Goal: Book appointment/travel/reservation

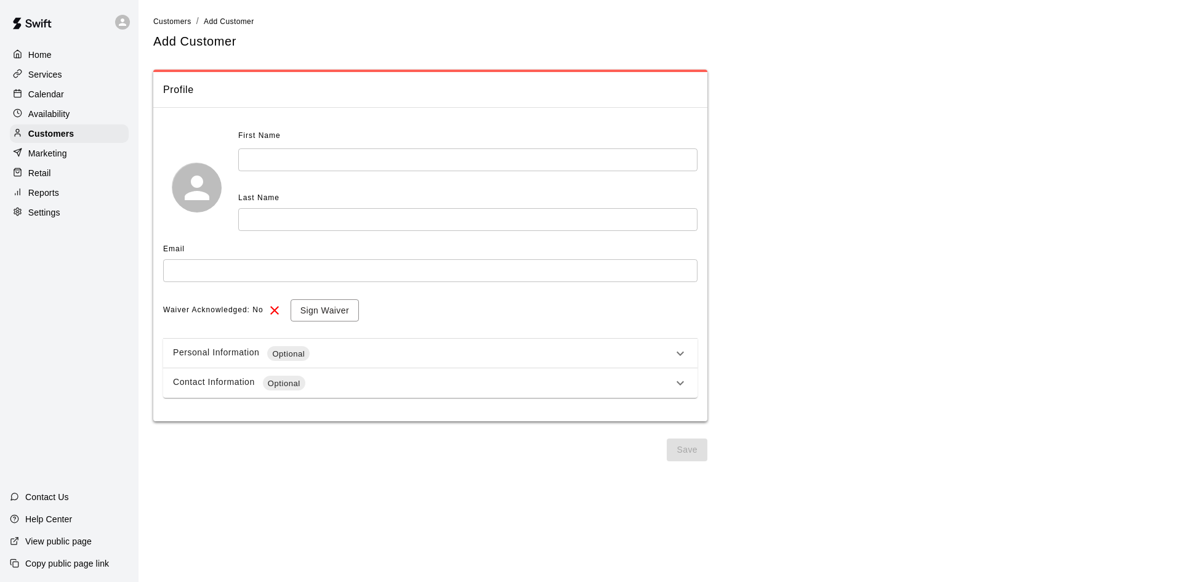
select select "**"
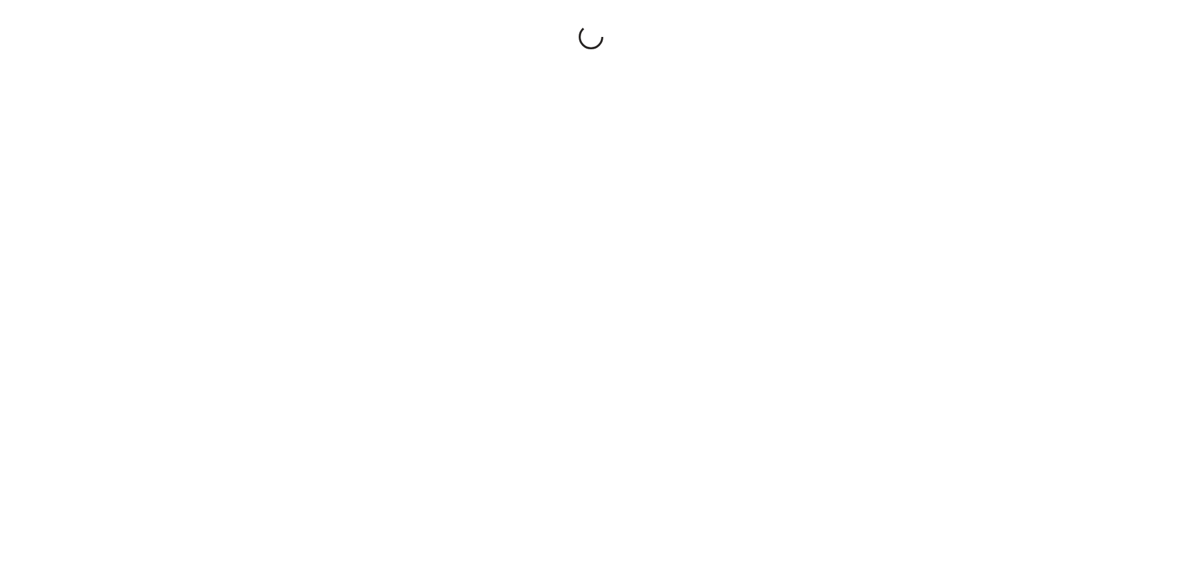
select select "**"
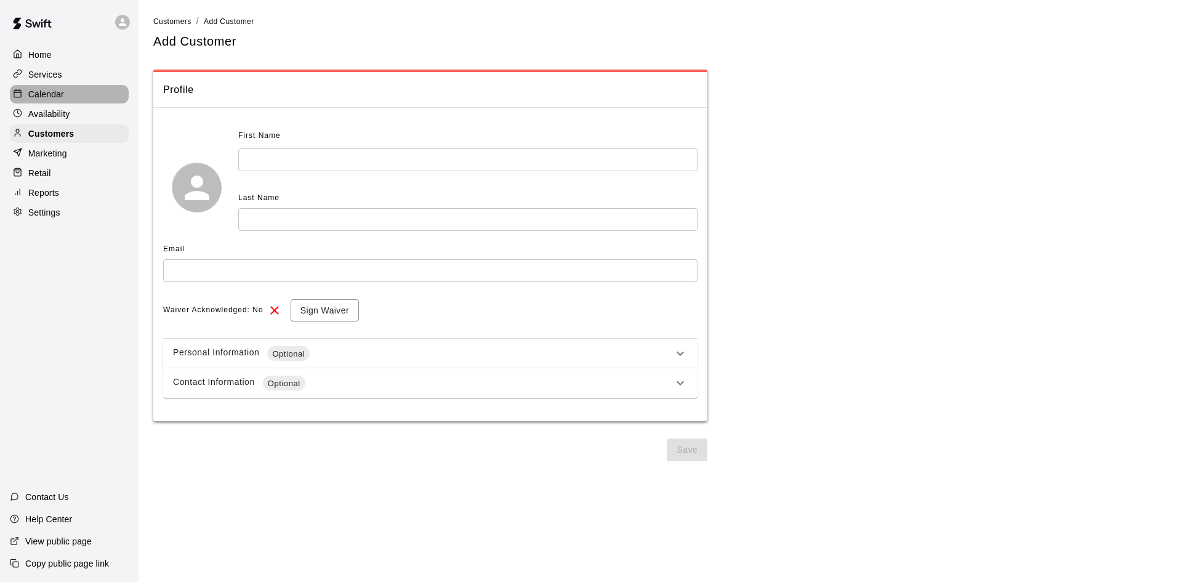
click at [69, 93] on div "Calendar" at bounding box center [69, 94] width 119 height 18
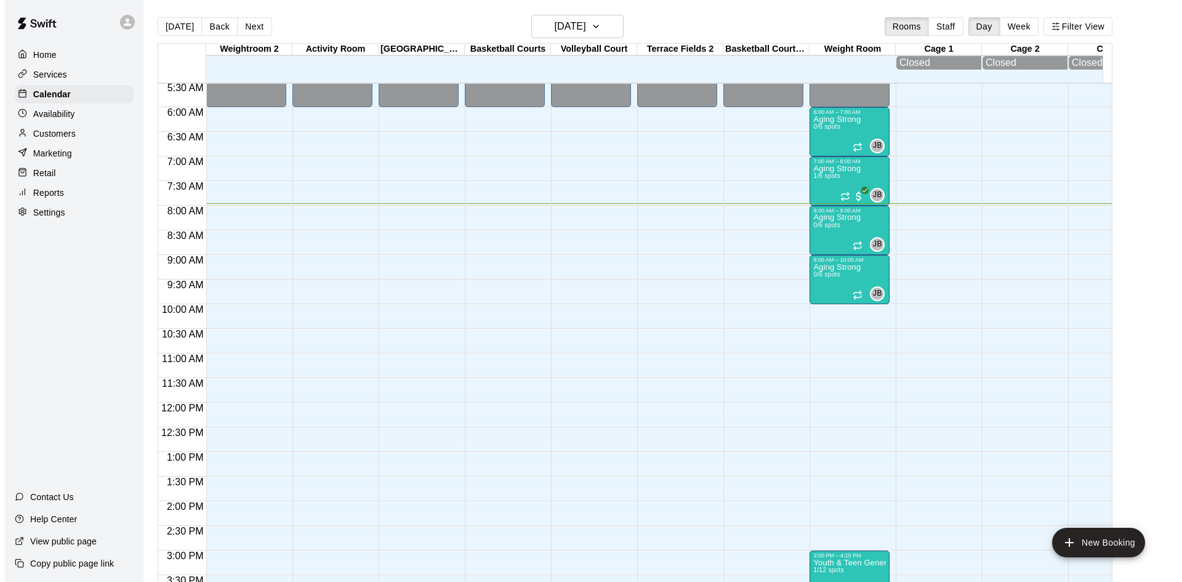
scroll to position [269, 0]
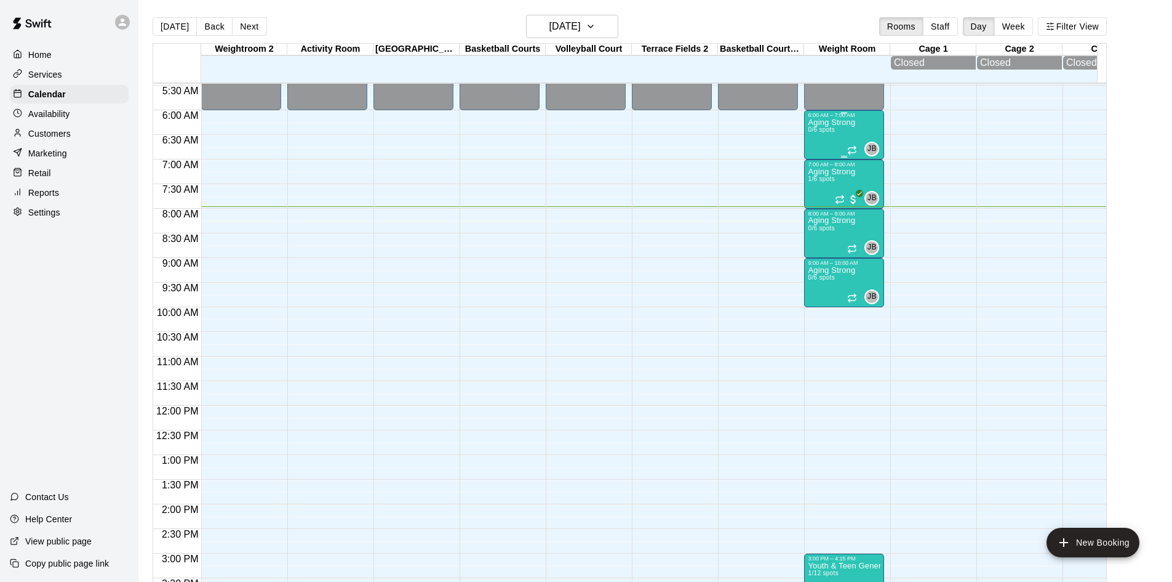
click at [835, 122] on p "Aging Strong" at bounding box center [831, 122] width 47 height 0
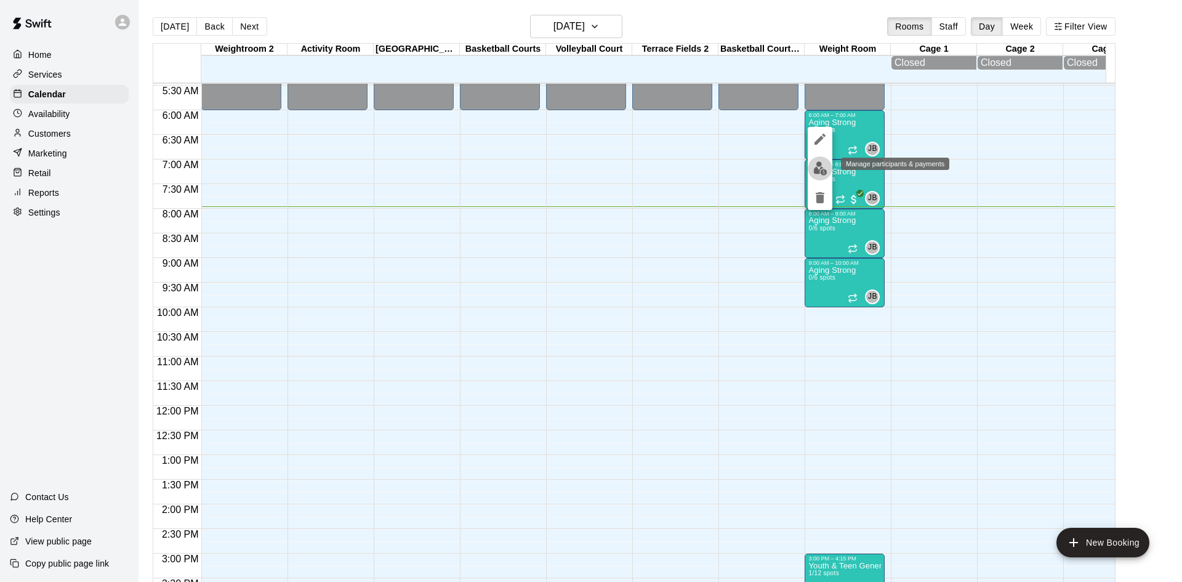
click at [824, 172] on img "edit" at bounding box center [820, 168] width 14 height 14
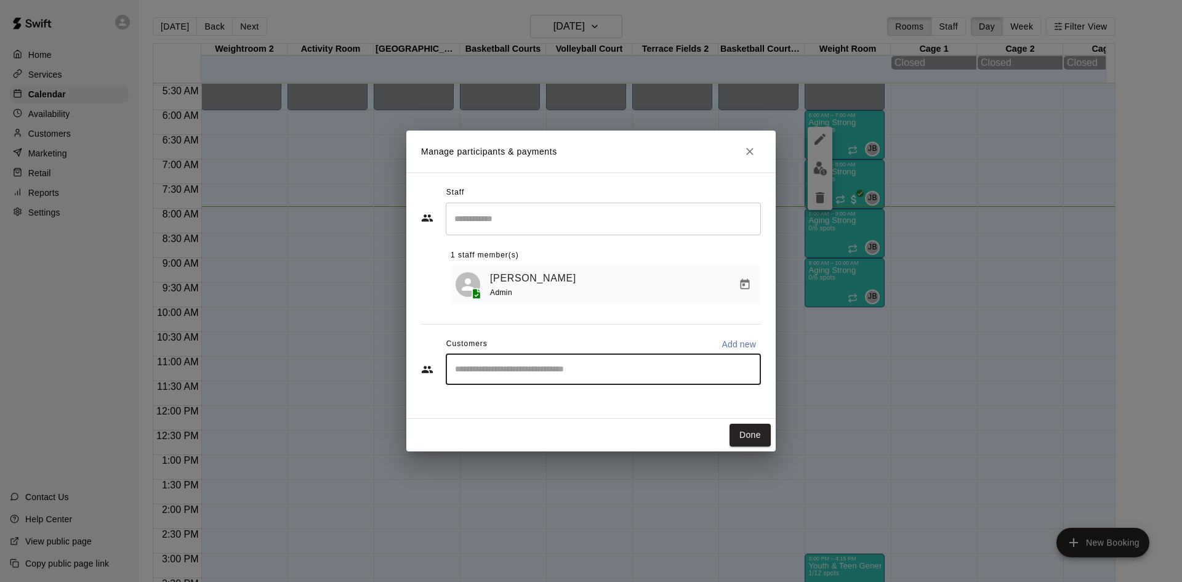
click at [581, 370] on input "Start typing to search customers..." at bounding box center [603, 369] width 304 height 12
type input "******"
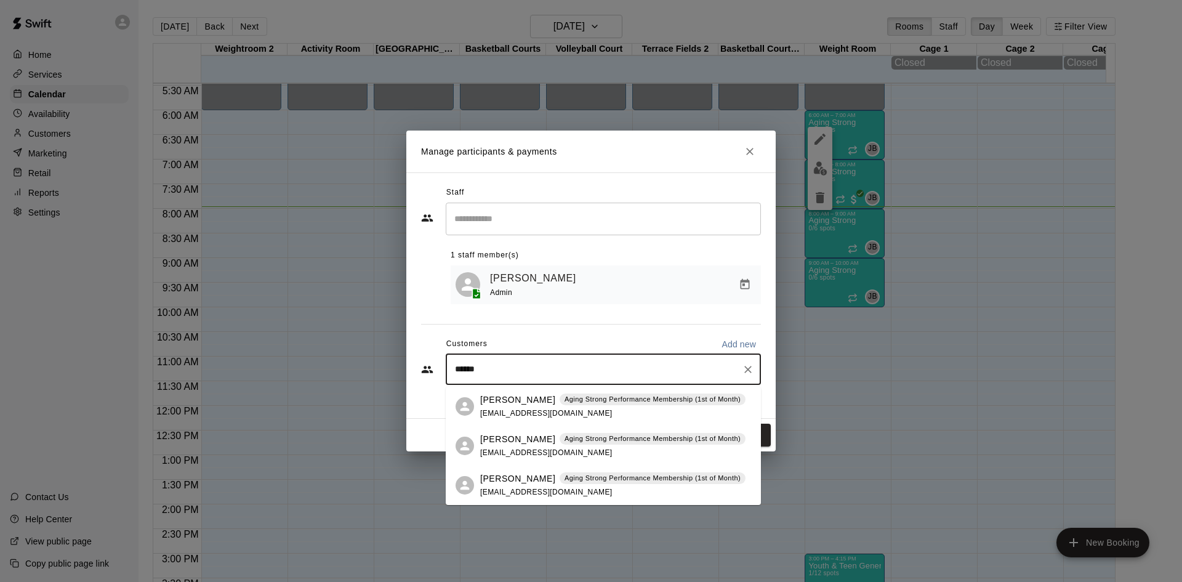
click at [607, 409] on div "Leanna Fischer Aging Strong Performance Membership (1st of Month) leanna444@gma…" at bounding box center [612, 406] width 265 height 26
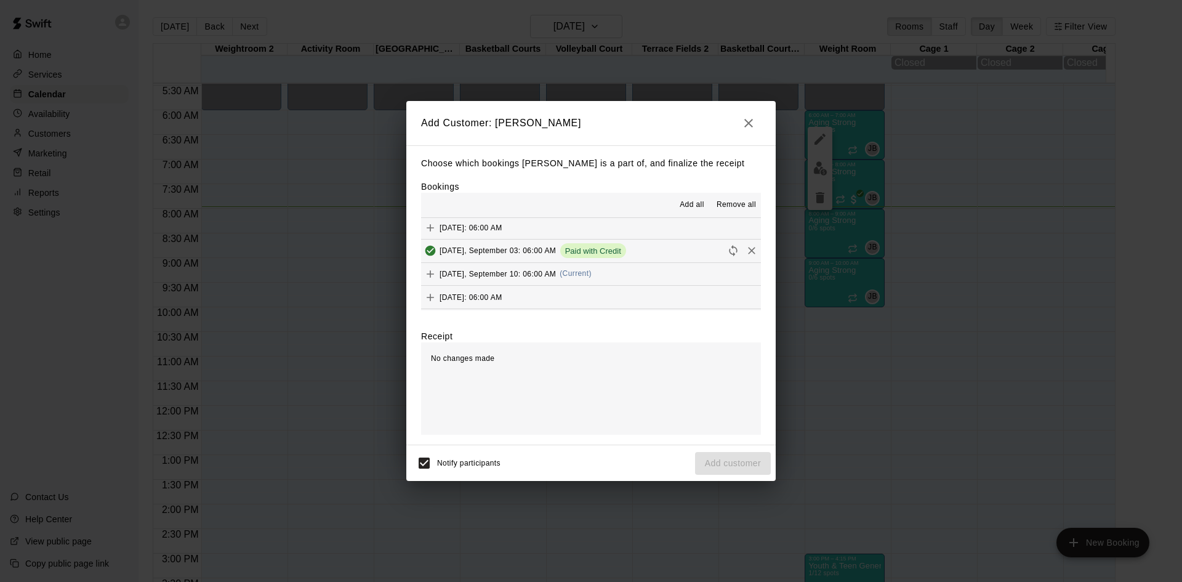
scroll to position [615, 0]
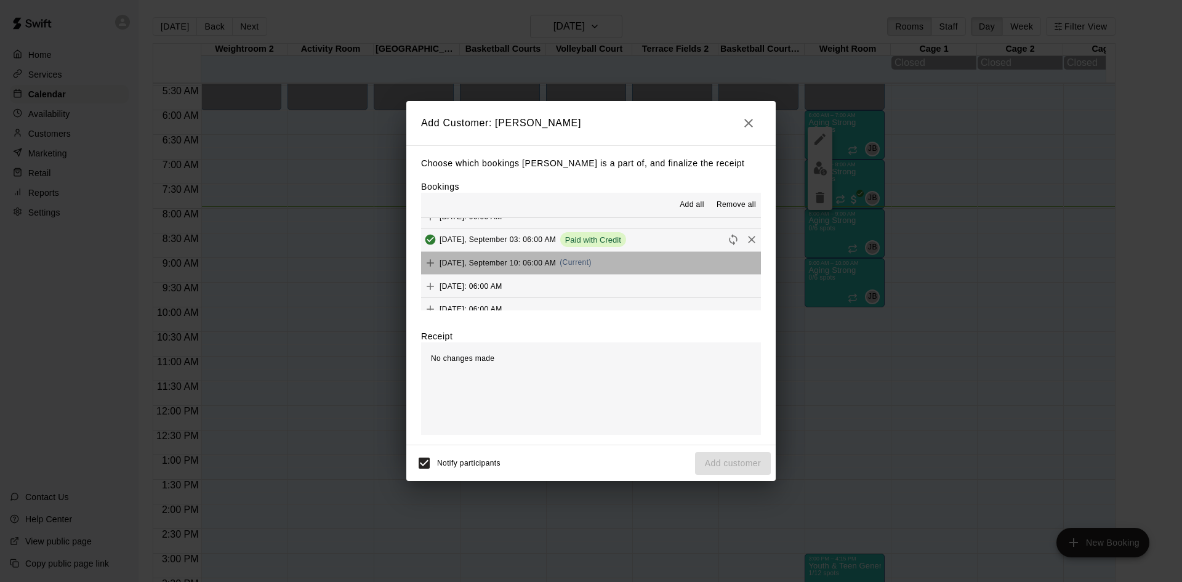
click at [611, 260] on button "Wednesday, September 10: 06:00 AM (Current)" at bounding box center [591, 263] width 340 height 23
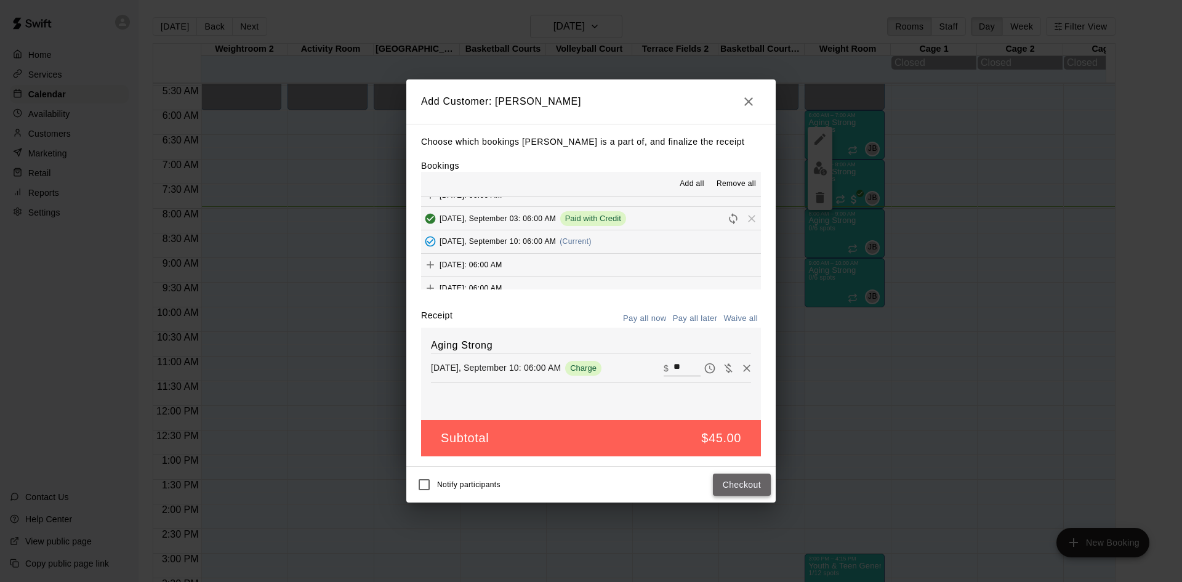
click at [726, 488] on button "Checkout" at bounding box center [742, 484] width 58 height 23
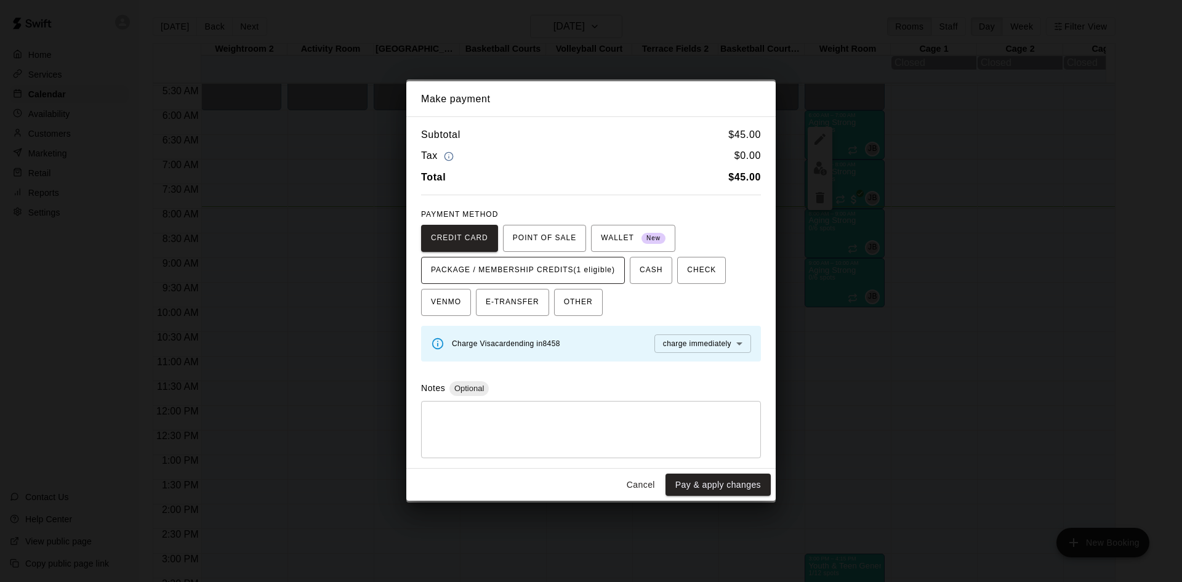
click at [609, 277] on span "PACKAGE / MEMBERSHIP CREDITS (1 eligible)" at bounding box center [523, 270] width 184 height 20
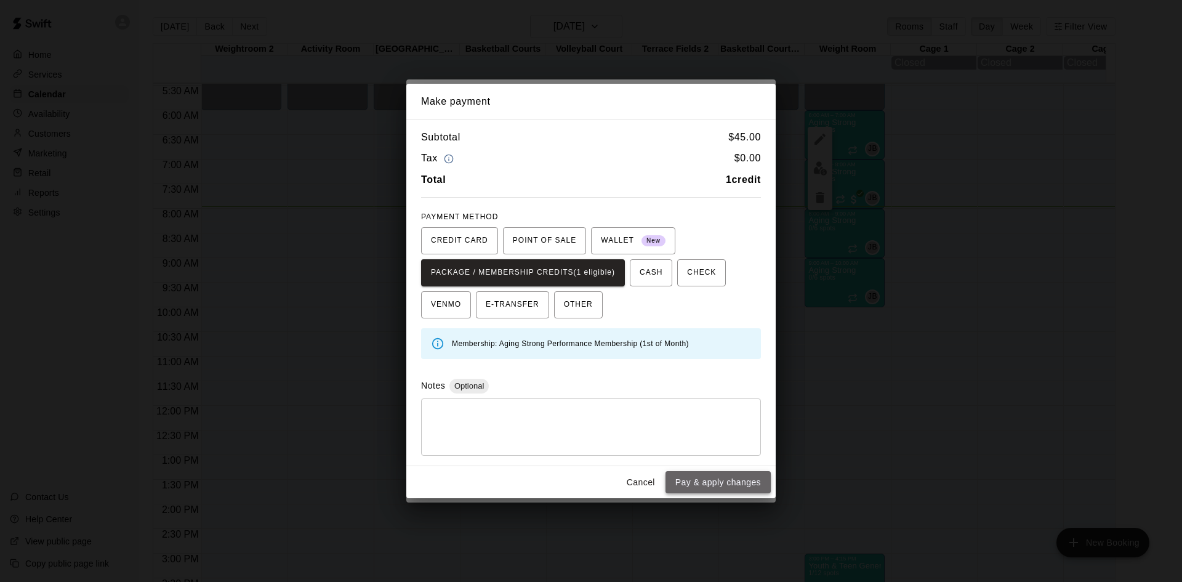
click at [710, 479] on button "Pay & apply changes" at bounding box center [717, 482] width 105 height 23
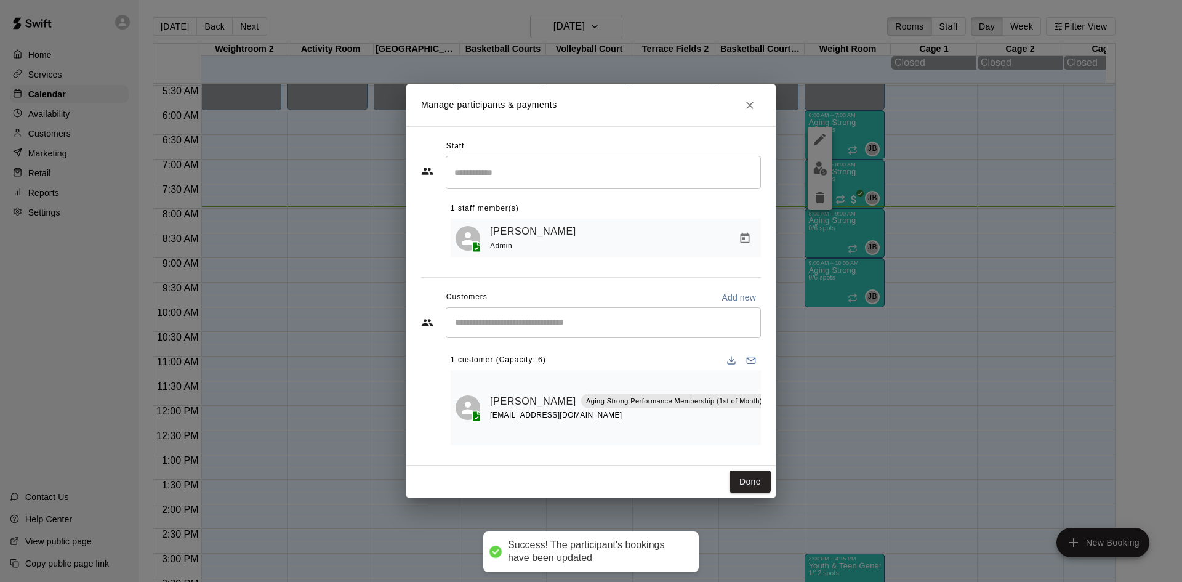
click at [559, 319] on input "Start typing to search customers..." at bounding box center [603, 322] width 304 height 12
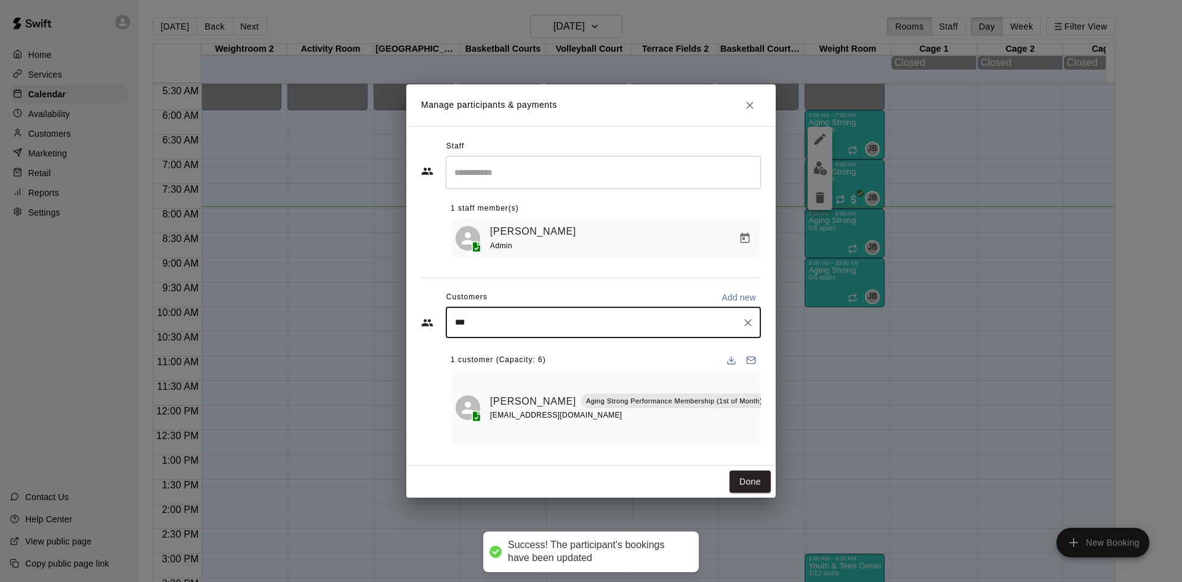
type input "****"
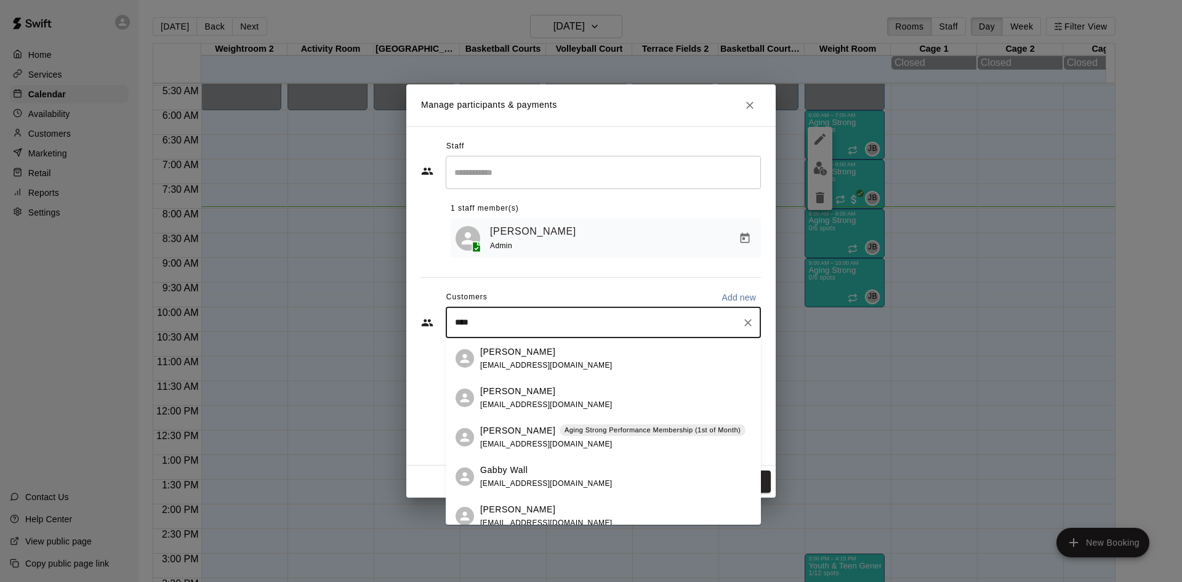
click at [564, 431] on p "Aging Strong Performance Membership (1st of Month)" at bounding box center [652, 430] width 176 height 10
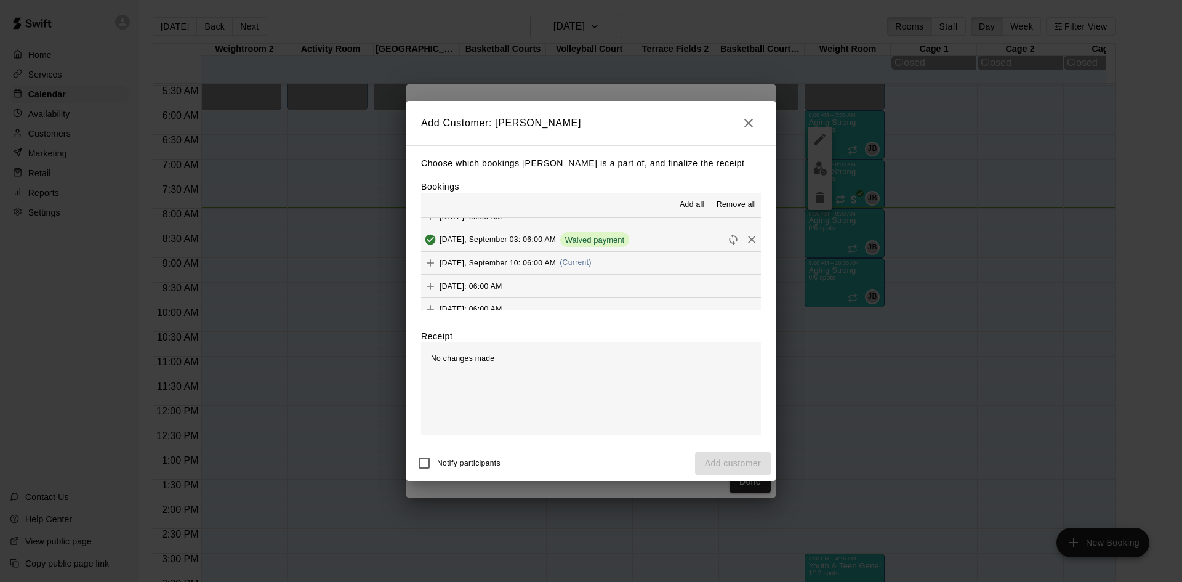
click at [602, 286] on button "Wednesday, September 17: 06:00 AM" at bounding box center [591, 285] width 340 height 23
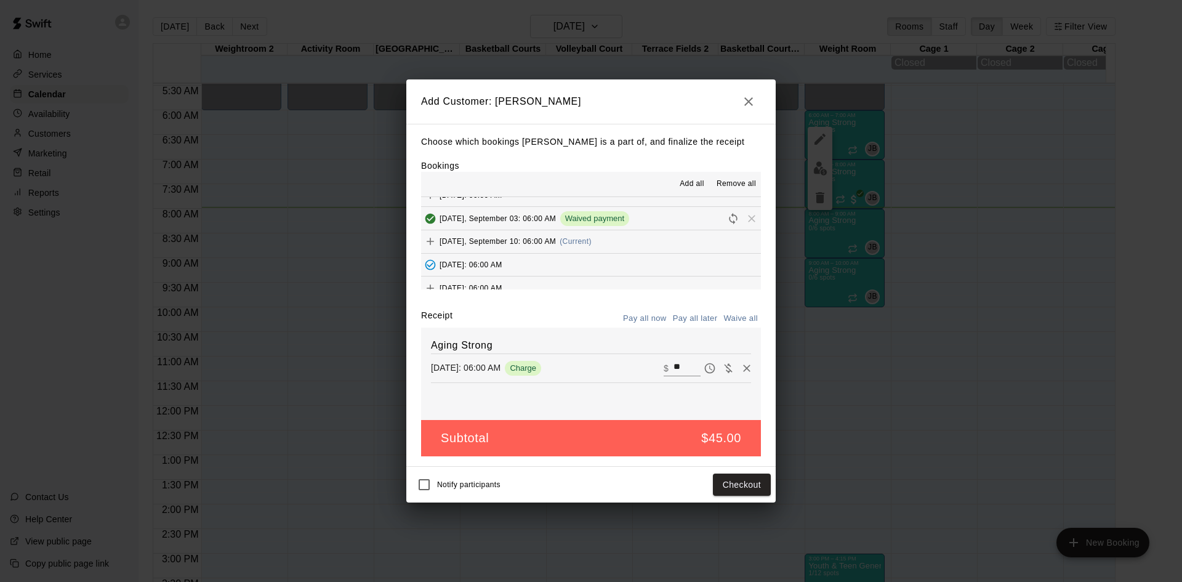
click at [427, 266] on icon "Added - Collect Payment" at bounding box center [430, 264] width 12 height 12
click at [644, 275] on button "Wednesday, September 17: 06:00 AM" at bounding box center [591, 265] width 340 height 23
click at [637, 249] on button "Wednesday, September 10: 06:00 AM (Current)" at bounding box center [591, 241] width 340 height 23
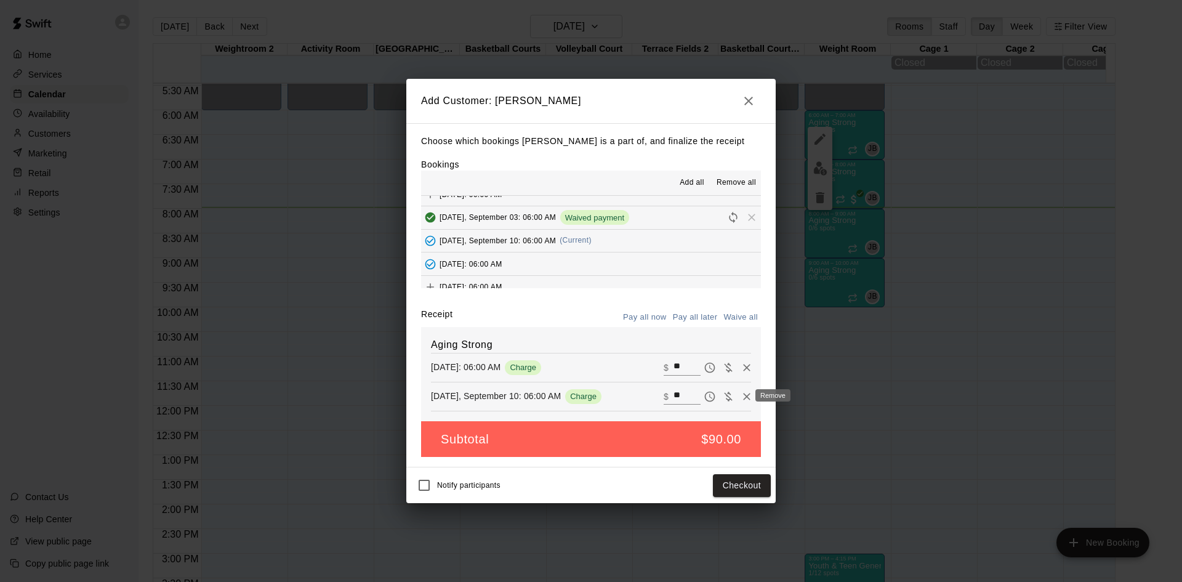
click at [740, 401] on icon "Remove" at bounding box center [746, 396] width 12 height 12
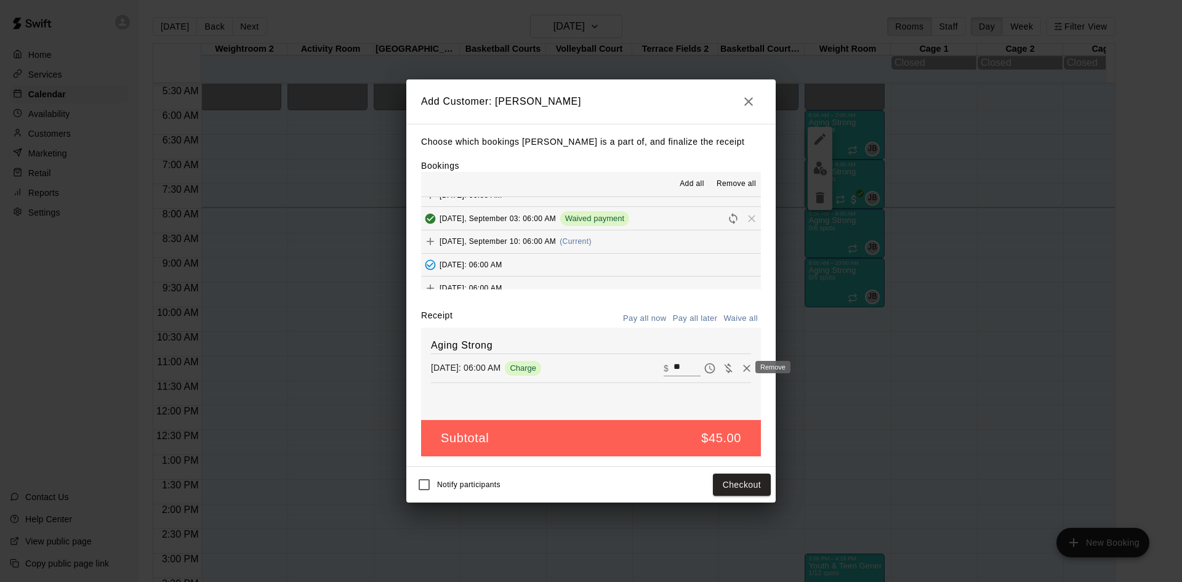
click at [740, 372] on icon "Remove" at bounding box center [746, 368] width 12 height 12
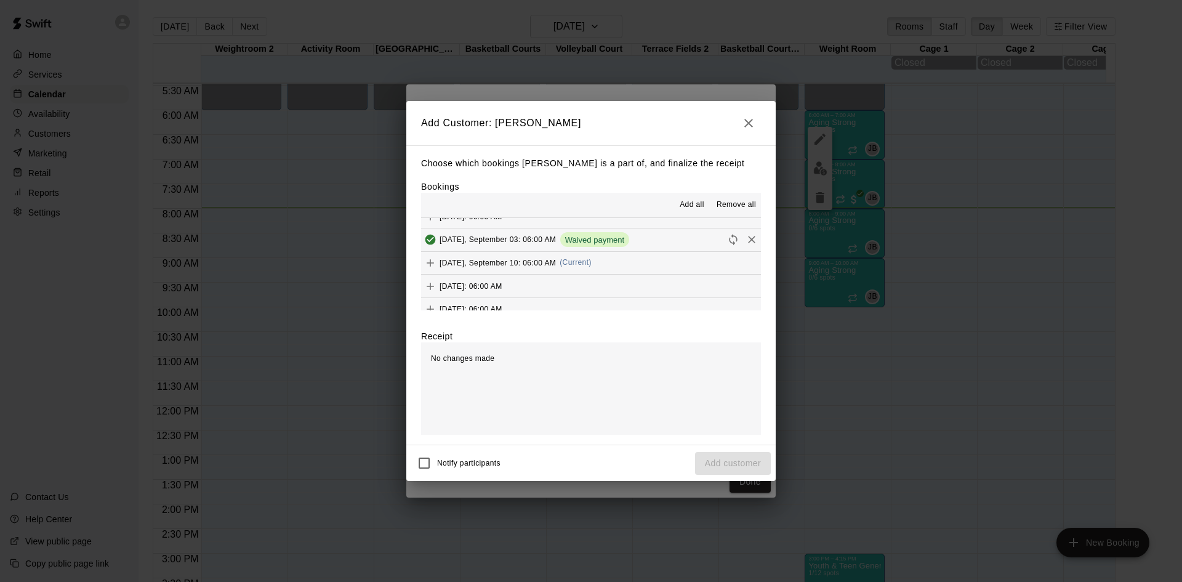
click at [591, 267] on div "Wednesday, September 10: 06:00 AM (Current)" at bounding box center [506, 263] width 170 height 18
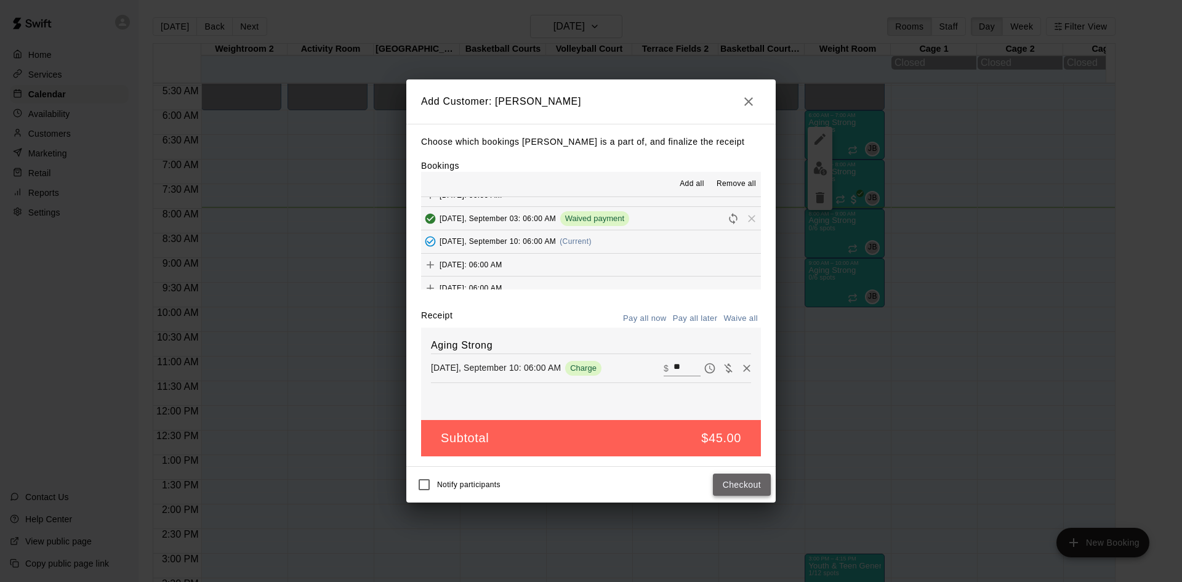
click at [750, 481] on button "Checkout" at bounding box center [742, 484] width 58 height 23
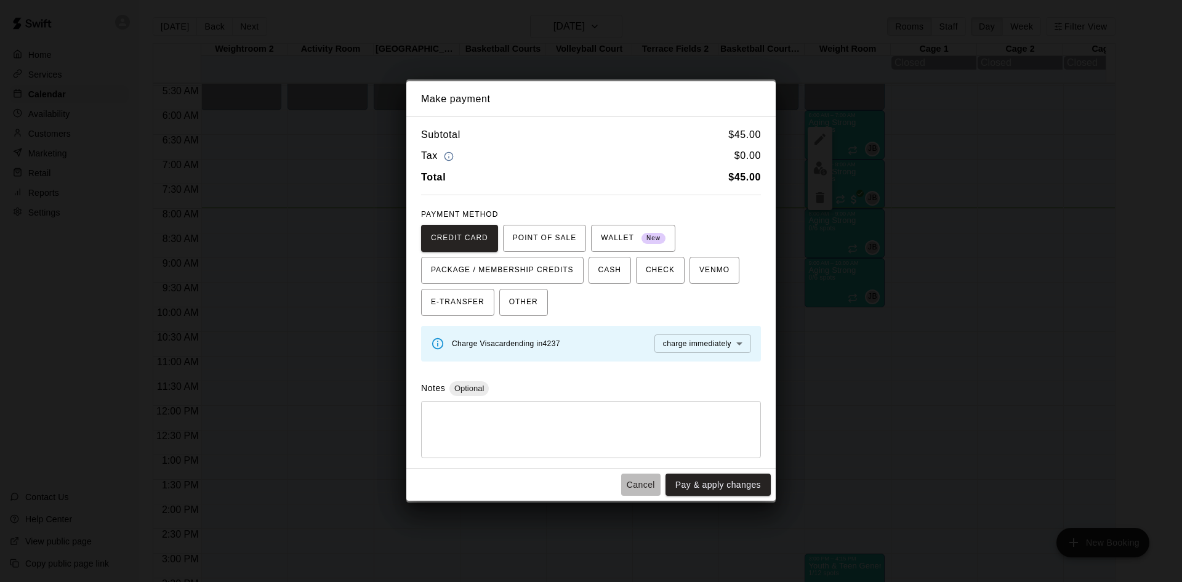
click at [655, 479] on button "Cancel" at bounding box center [640, 484] width 39 height 23
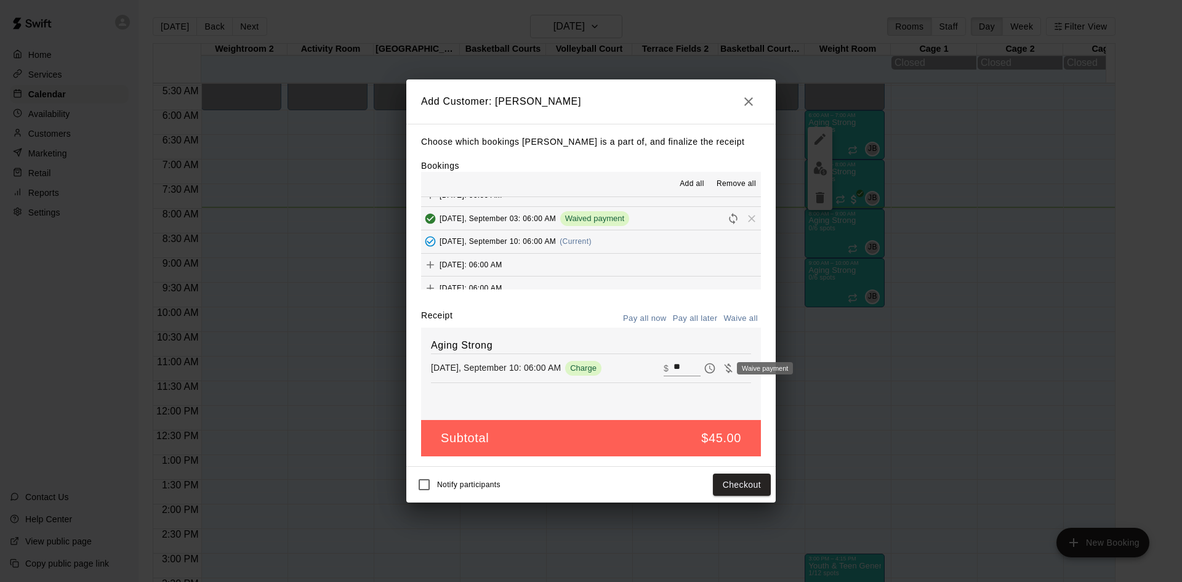
click at [722, 374] on icon "Waive payment" at bounding box center [728, 368] width 12 height 12
type input "*"
click at [740, 482] on button "Add customer" at bounding box center [733, 484] width 76 height 23
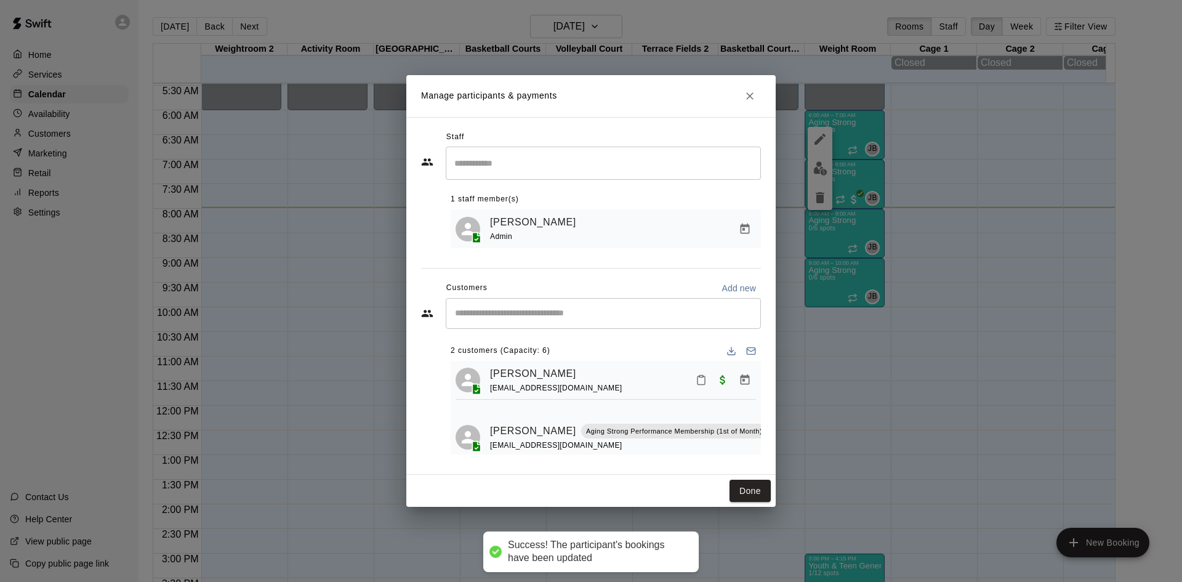
scroll to position [0, 0]
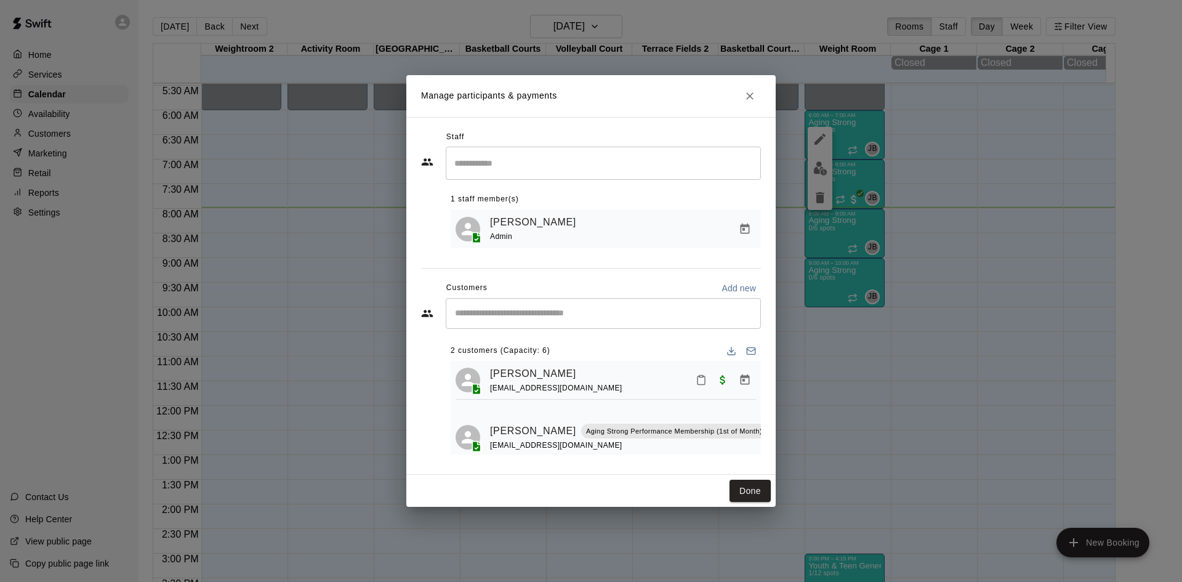
click at [587, 314] on input "Start typing to search customers..." at bounding box center [603, 313] width 304 height 12
type input "*****"
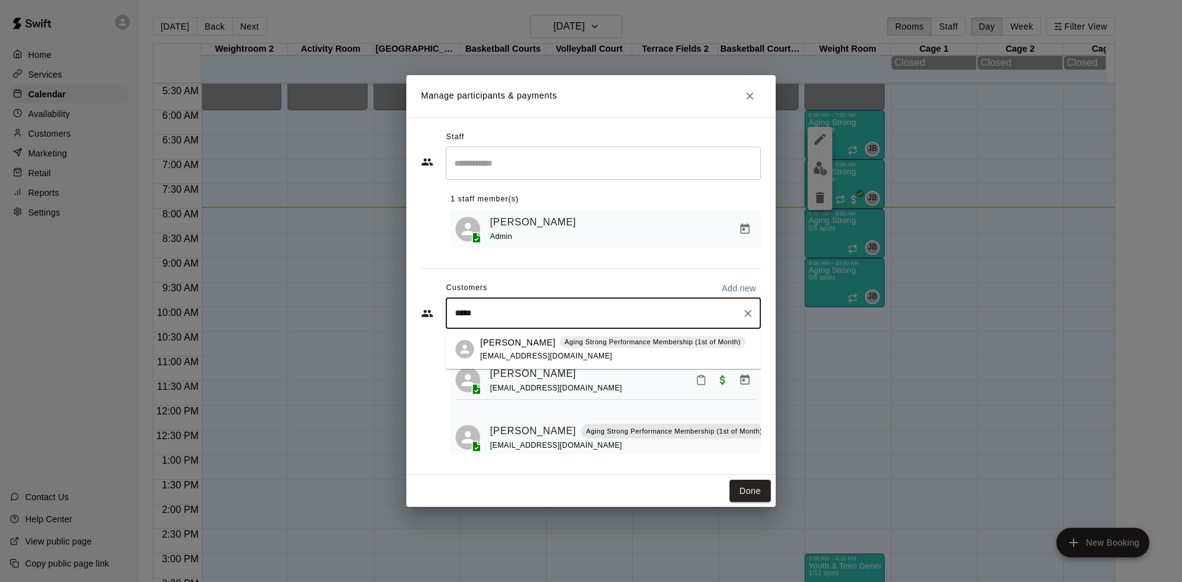
click at [582, 350] on div "Peggy Daggett Aging Strong Performance Membership (1st of Month) pdaggett1224@g…" at bounding box center [612, 349] width 265 height 26
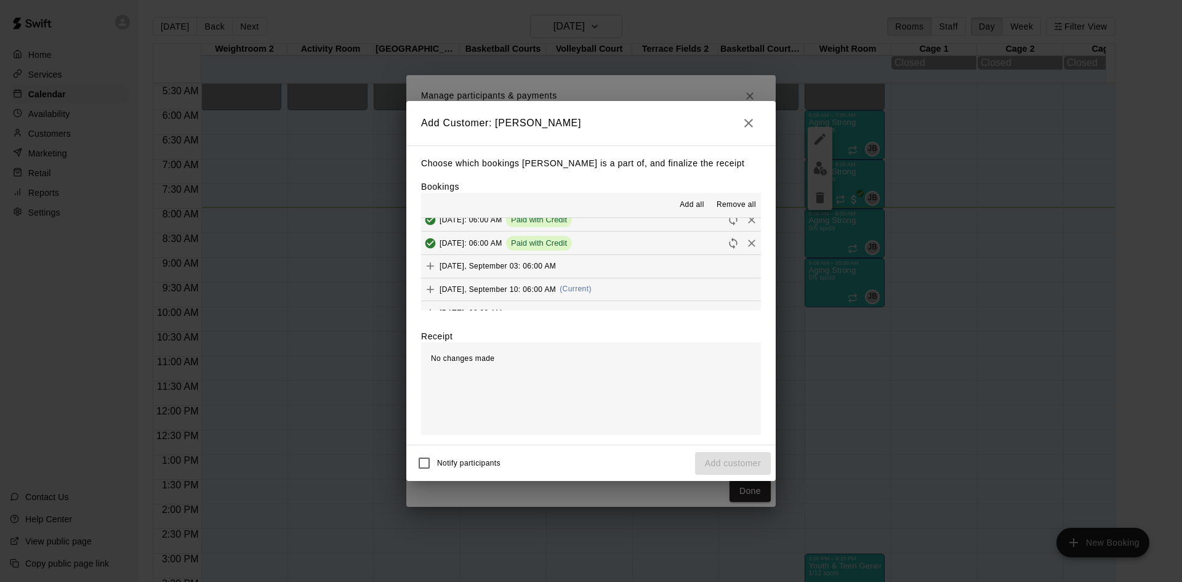
scroll to position [615, 0]
click at [591, 270] on div "Wednesday, September 10: 06:00 AM (Current)" at bounding box center [506, 263] width 170 height 18
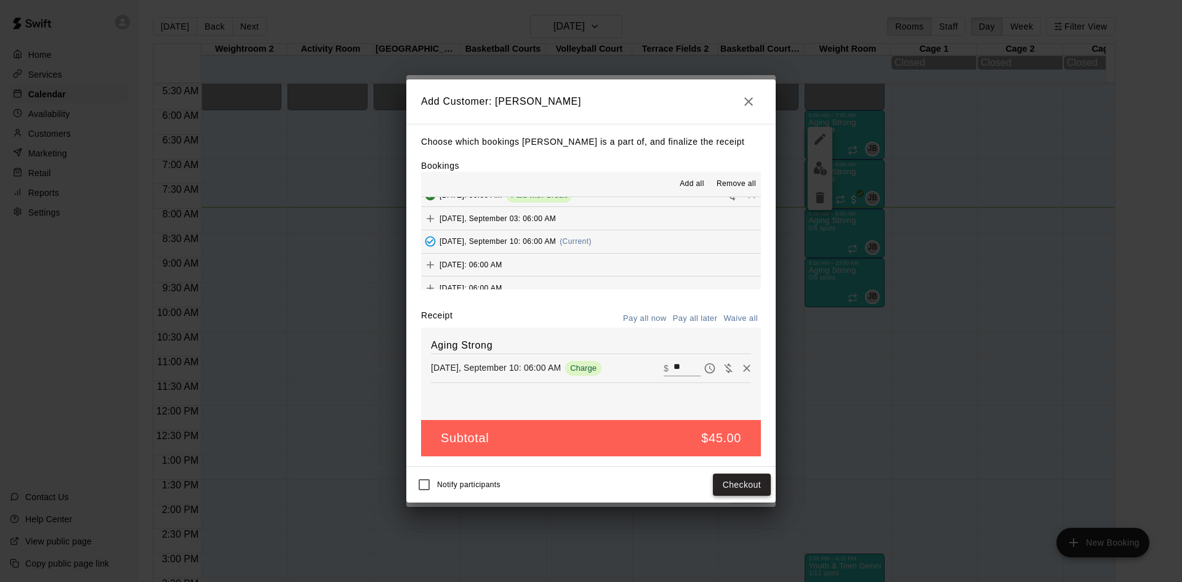
click at [734, 473] on div "Notify participants Checkout" at bounding box center [590, 485] width 369 height 36
click at [734, 479] on button "Checkout" at bounding box center [742, 484] width 58 height 23
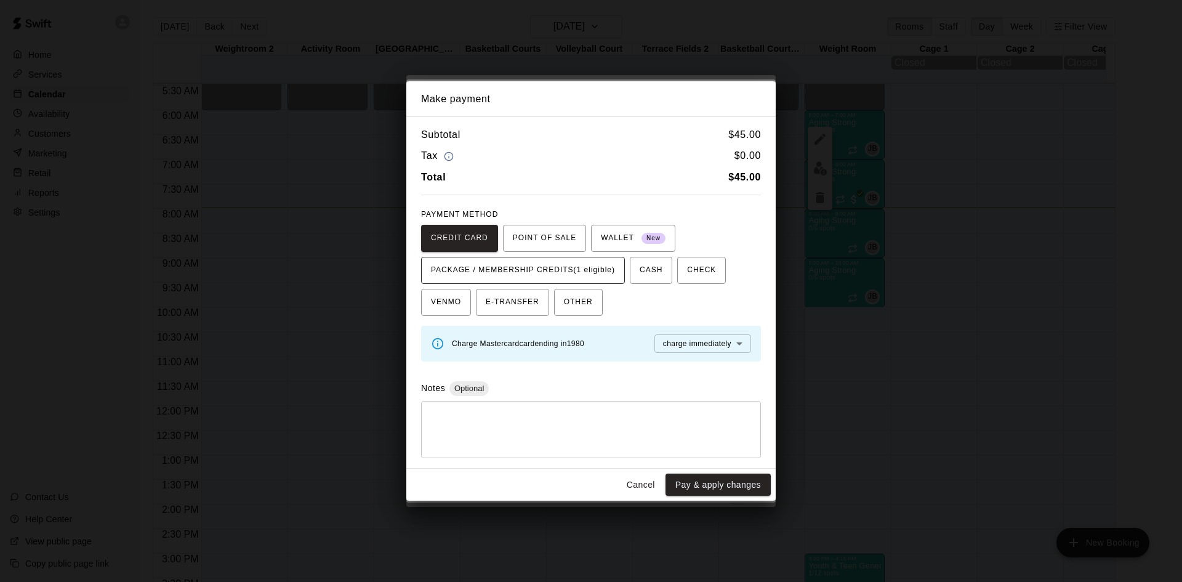
drag, startPoint x: 588, startPoint y: 276, endPoint x: 595, endPoint y: 280, distance: 8.0
click at [588, 276] on span "PACKAGE / MEMBERSHIP CREDITS (1 eligible)" at bounding box center [523, 270] width 184 height 20
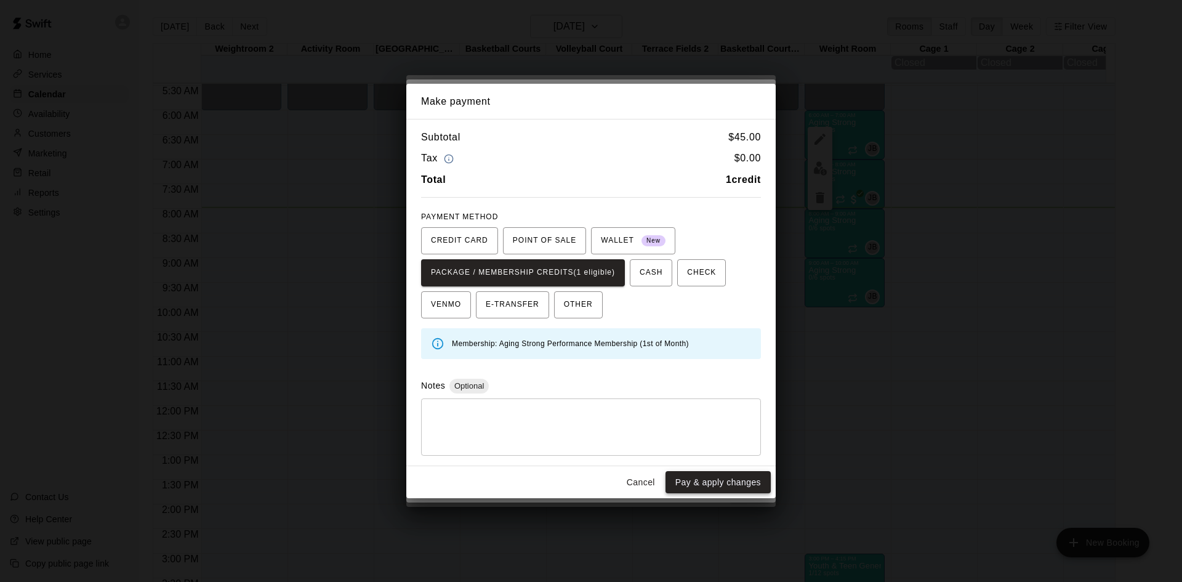
click at [718, 486] on button "Pay & apply changes" at bounding box center [717, 482] width 105 height 23
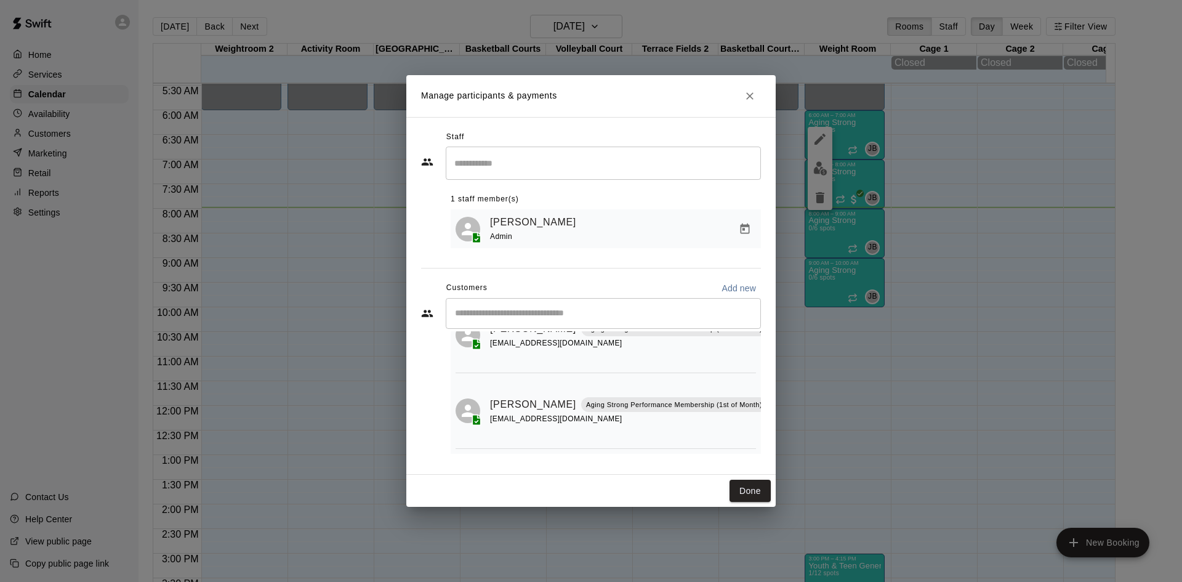
scroll to position [0, 0]
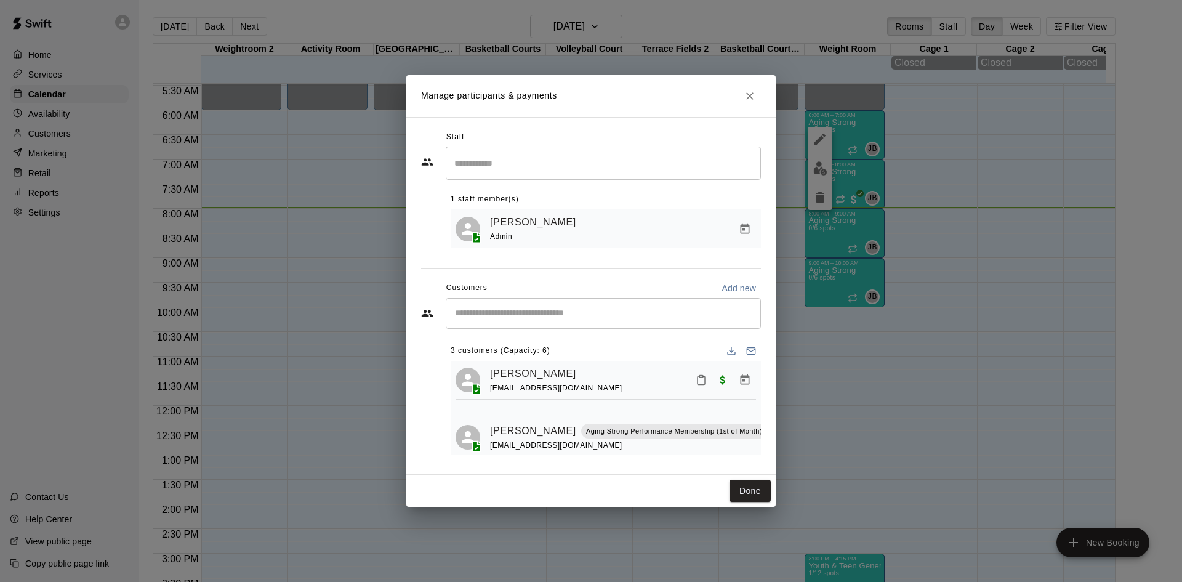
click at [548, 322] on div "​" at bounding box center [603, 313] width 315 height 31
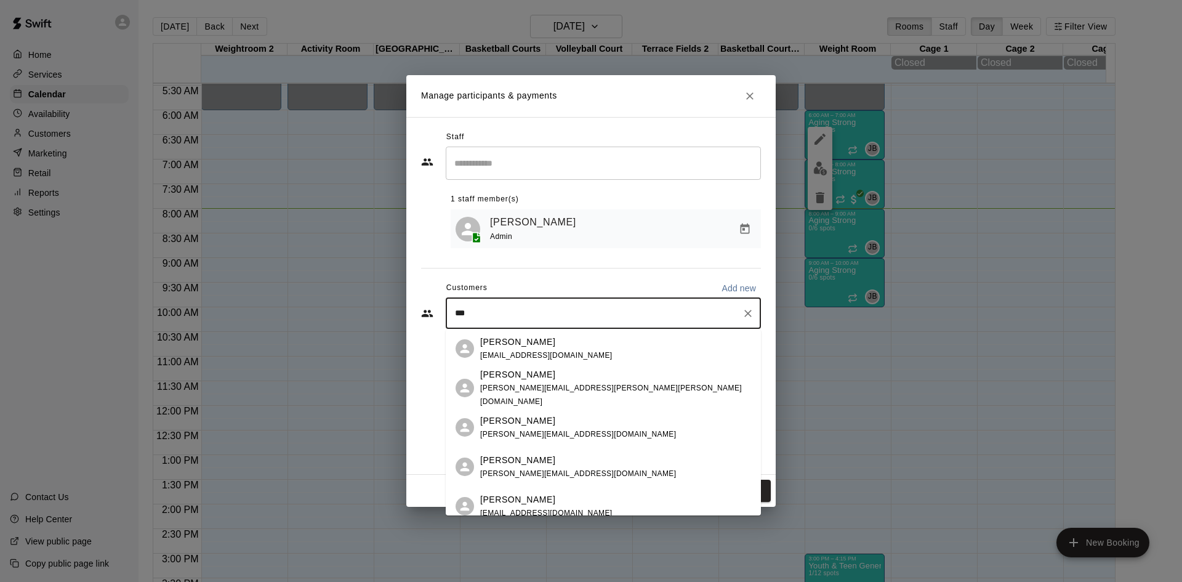
scroll to position [956, 0]
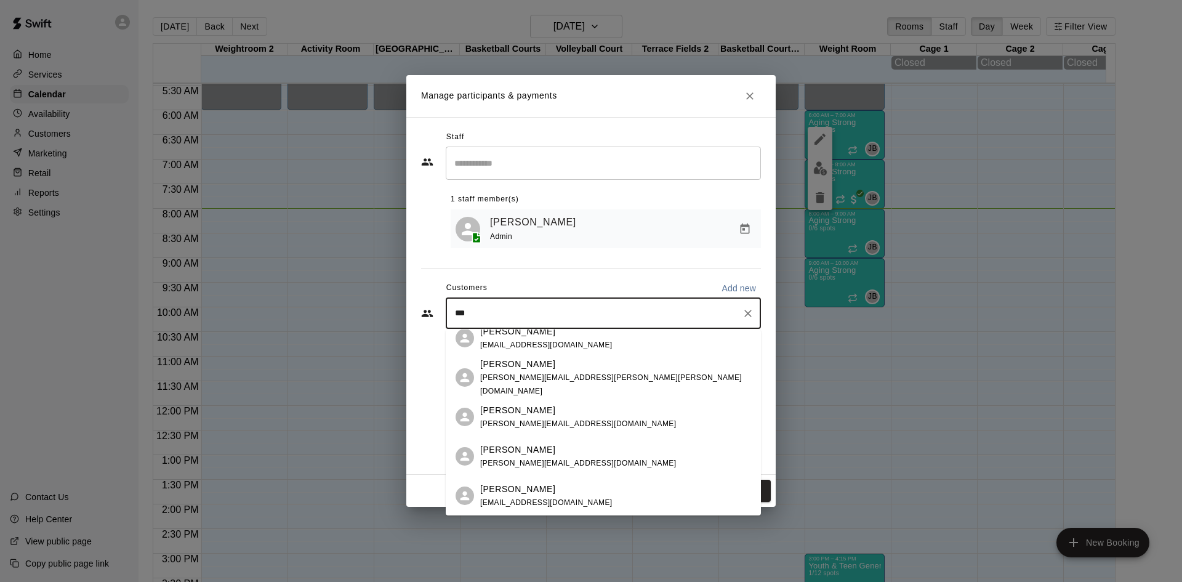
click at [548, 309] on input "***" at bounding box center [594, 313] width 286 height 12
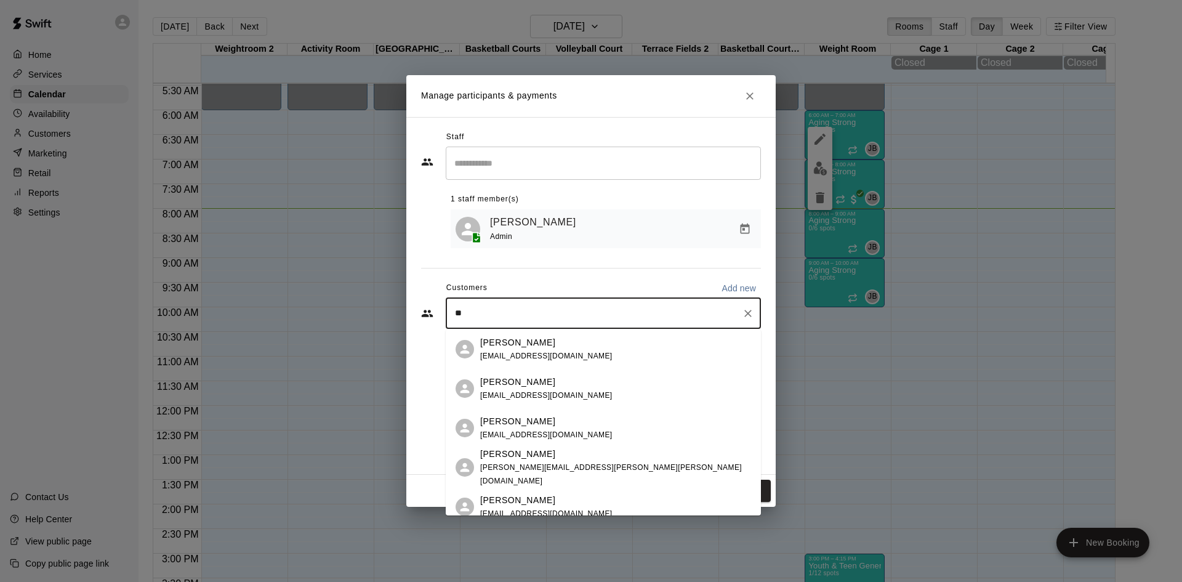
type input "*"
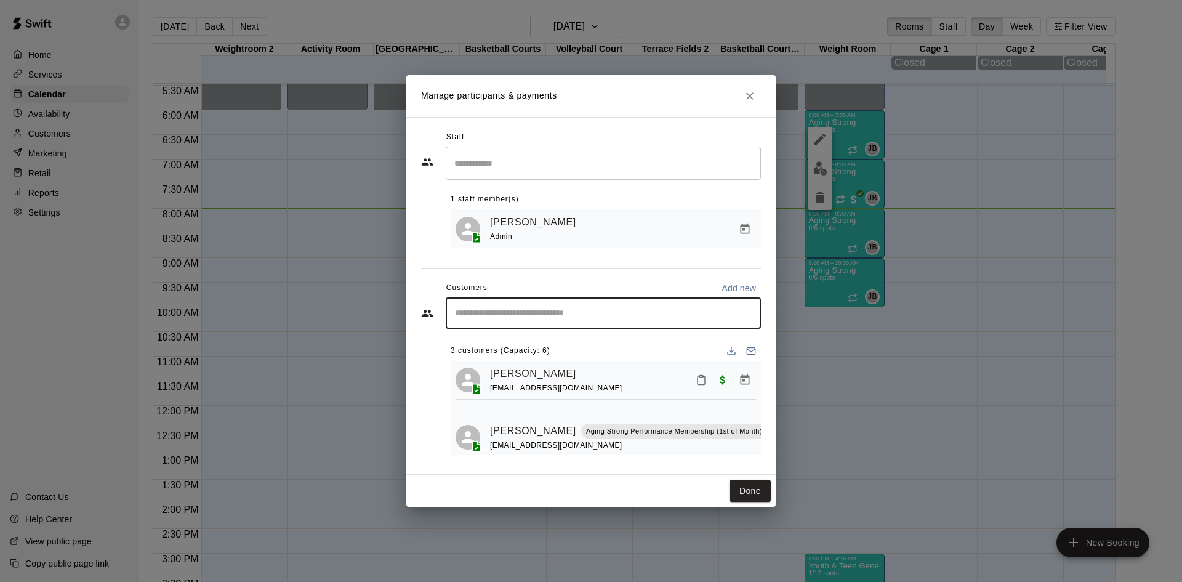
click at [545, 310] on input "Start typing to search customers..." at bounding box center [603, 313] width 304 height 12
click at [556, 319] on input "Start typing to search customers..." at bounding box center [603, 313] width 304 height 12
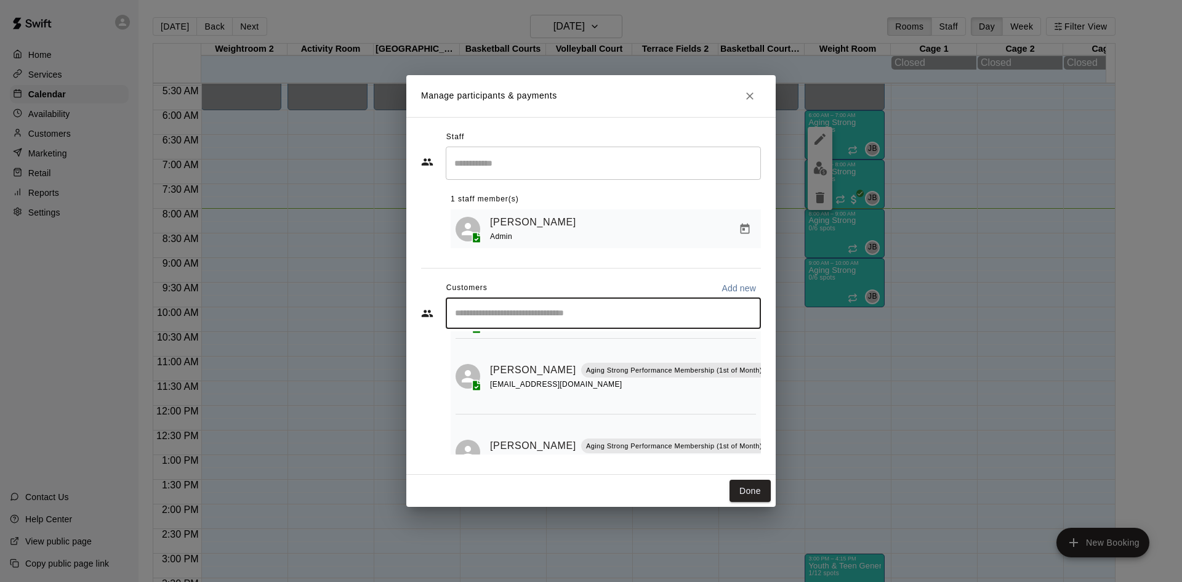
scroll to position [62, 0]
click at [587, 315] on input "Start typing to search customers..." at bounding box center [603, 313] width 304 height 12
type input "*****"
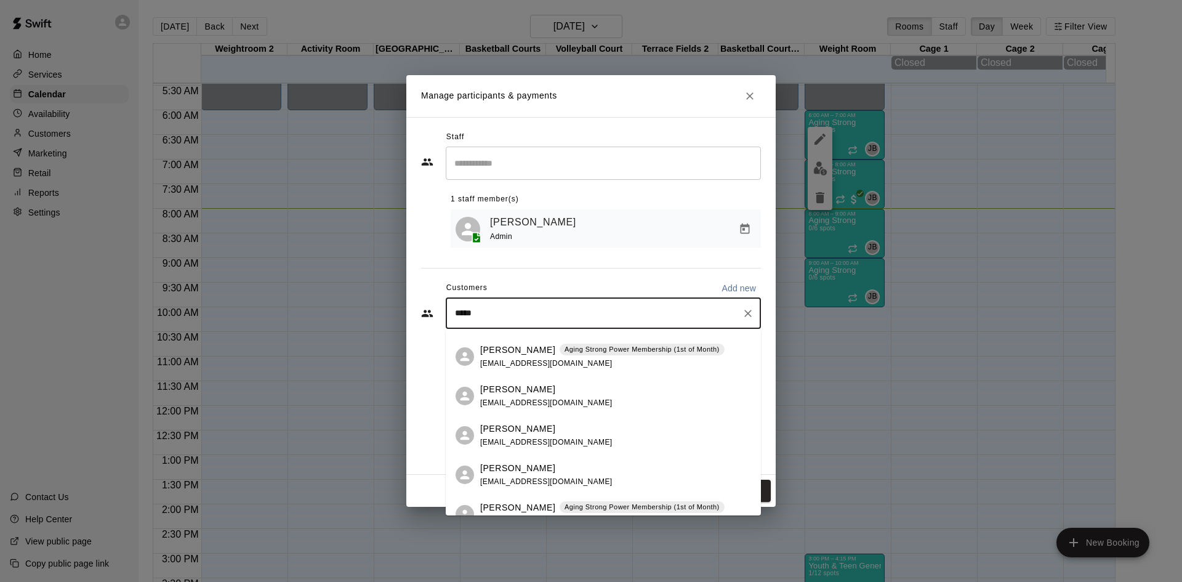
scroll to position [246, 0]
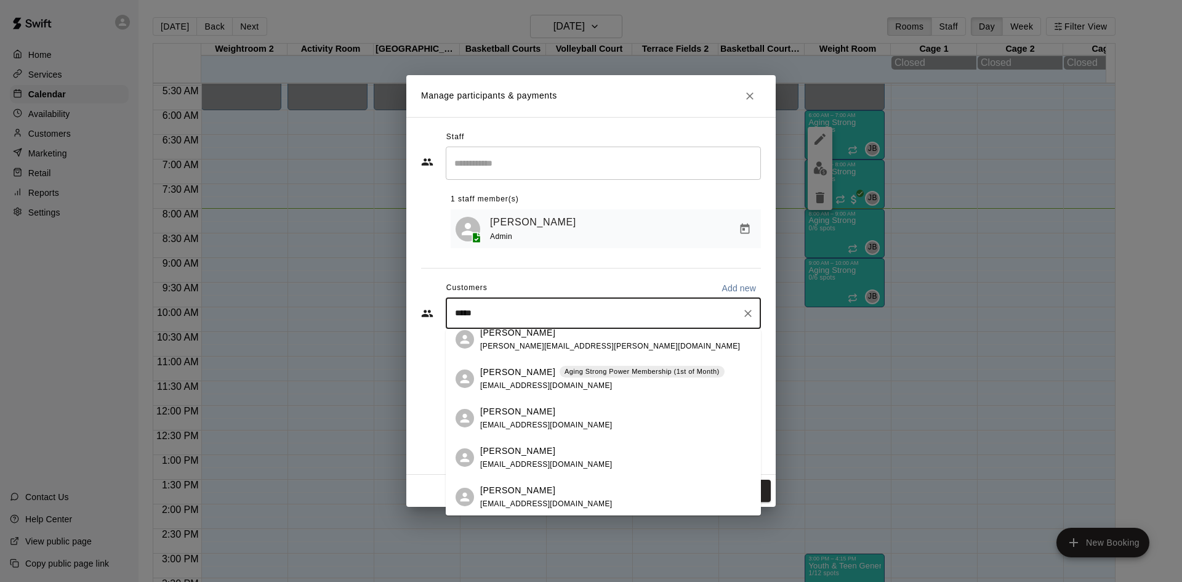
click at [589, 382] on div "Laura Georgianna Aging Strong Power Membership (1st of Month) lauracgeorgianna@…" at bounding box center [602, 379] width 244 height 26
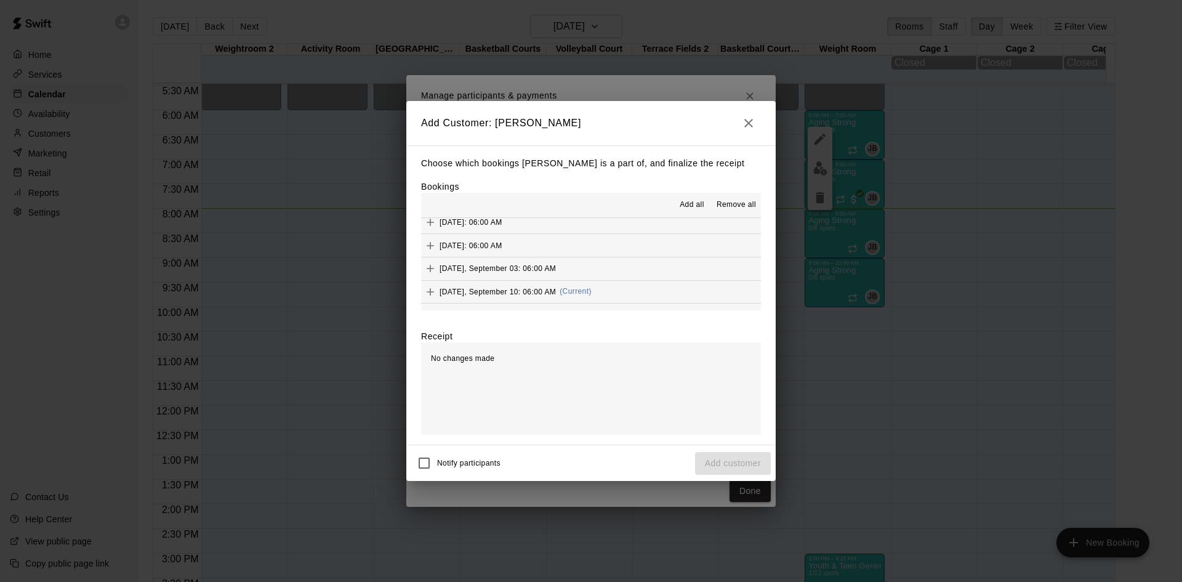
scroll to position [615, 0]
click at [591, 262] on span "(Current)" at bounding box center [575, 262] width 32 height 9
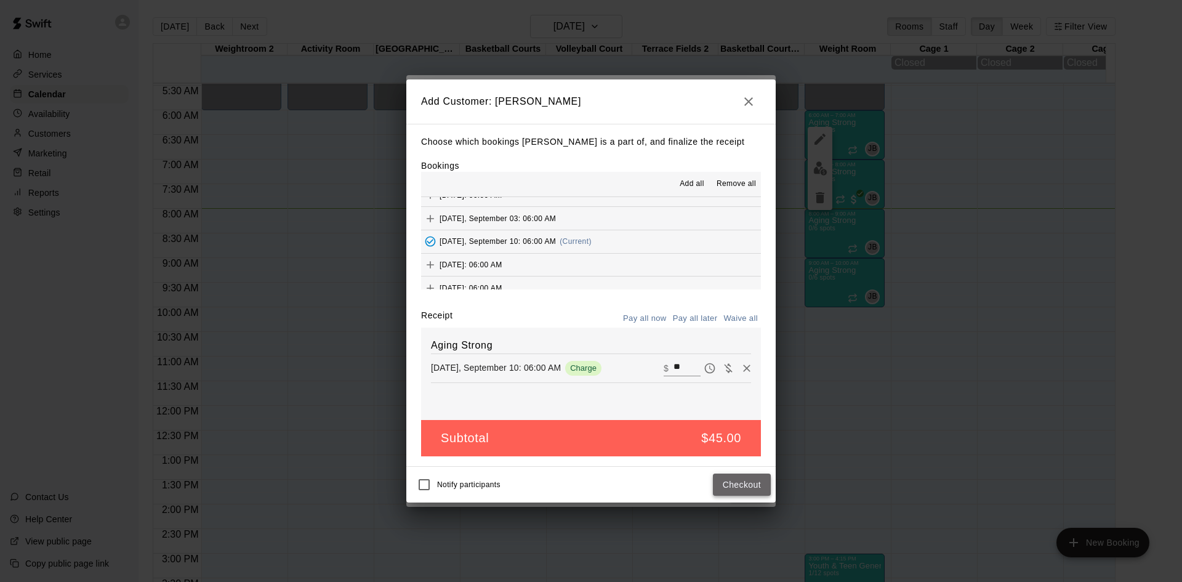
click at [735, 483] on button "Checkout" at bounding box center [742, 484] width 58 height 23
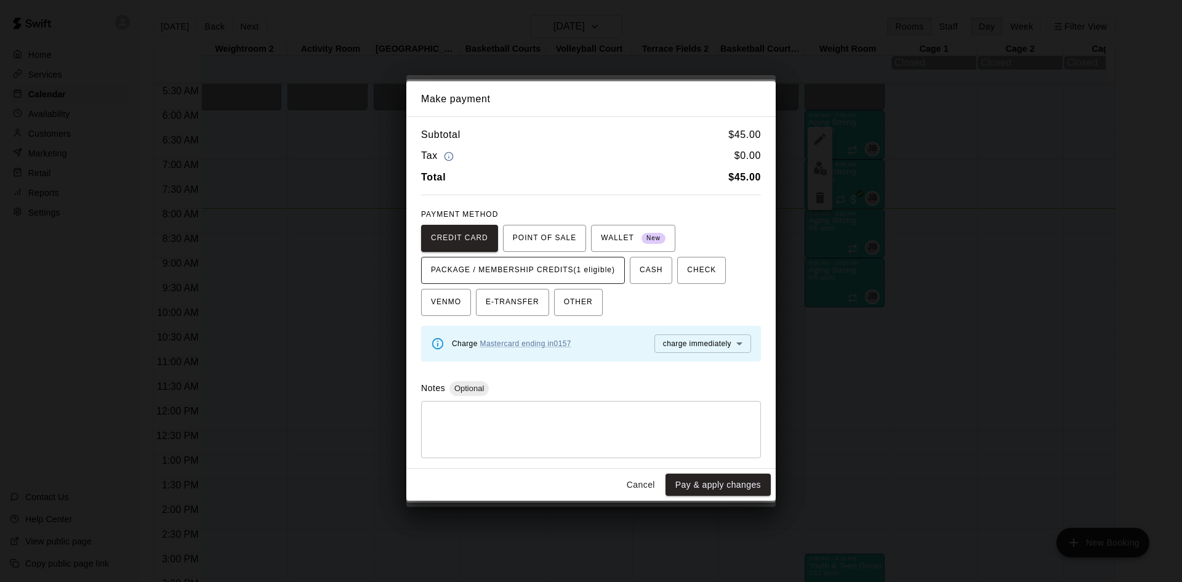
click at [609, 277] on span "PACKAGE / MEMBERSHIP CREDITS (1 eligible)" at bounding box center [523, 270] width 184 height 20
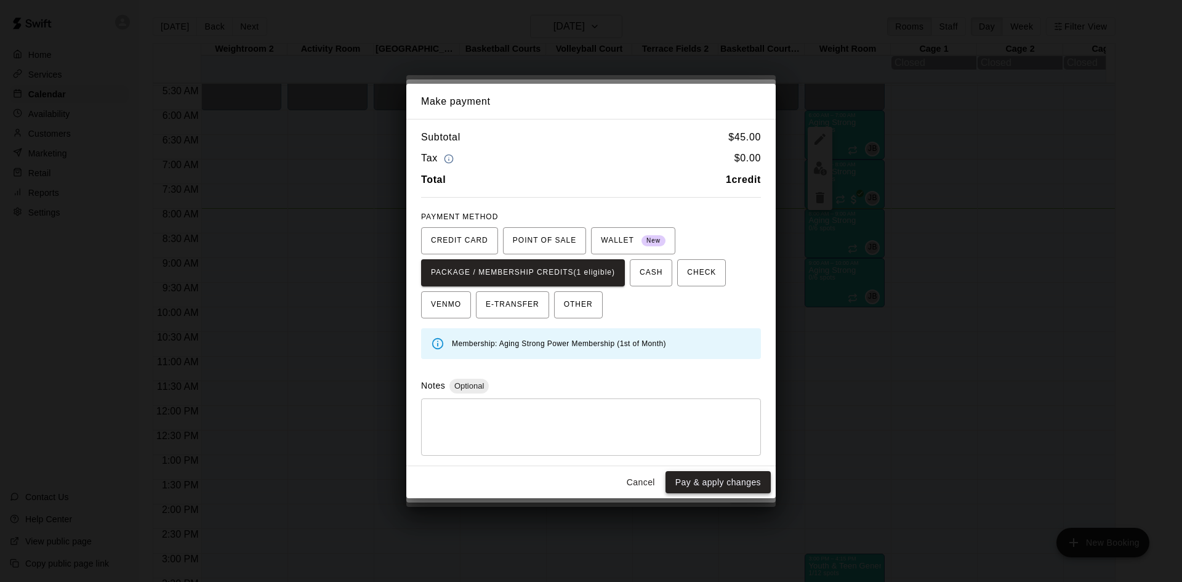
click at [716, 478] on button "Pay & apply changes" at bounding box center [717, 482] width 105 height 23
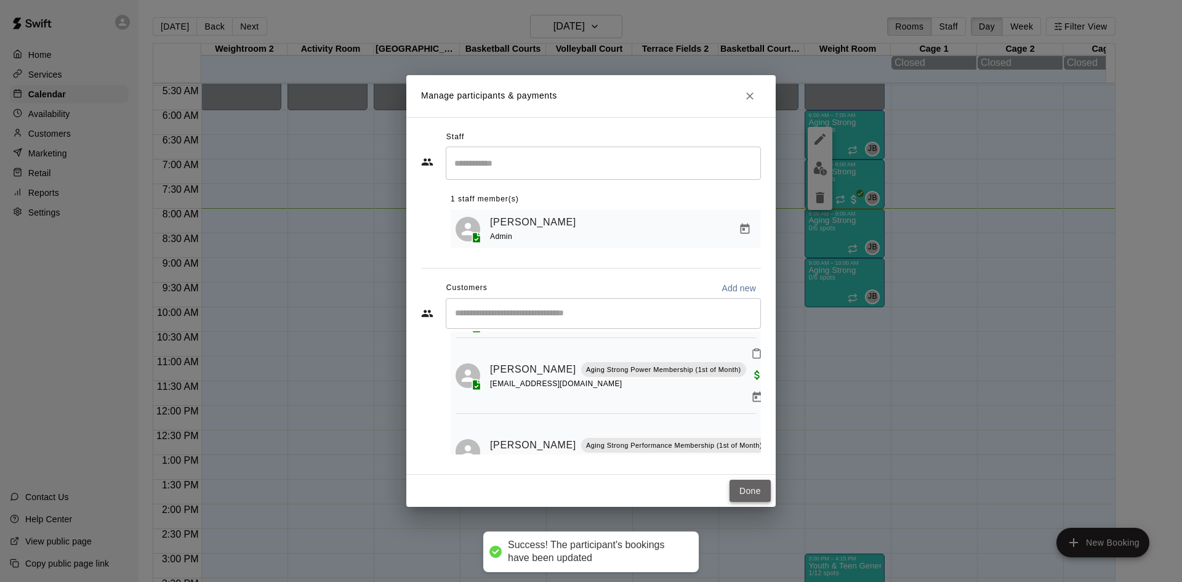
click at [747, 499] on button "Done" at bounding box center [749, 490] width 41 height 23
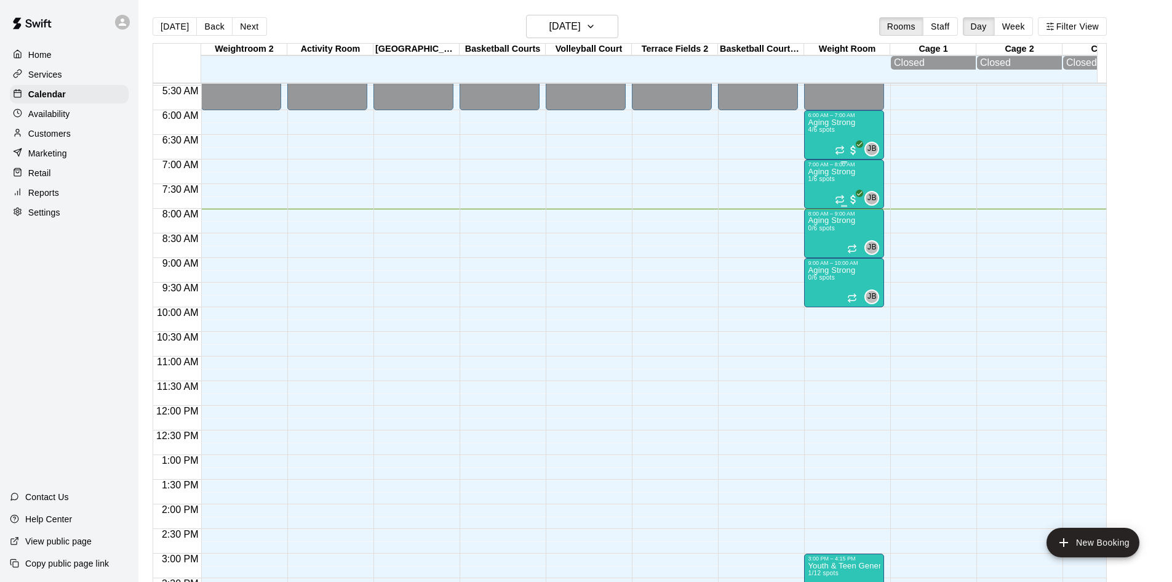
click at [833, 181] on span "1/6 spots" at bounding box center [821, 178] width 27 height 7
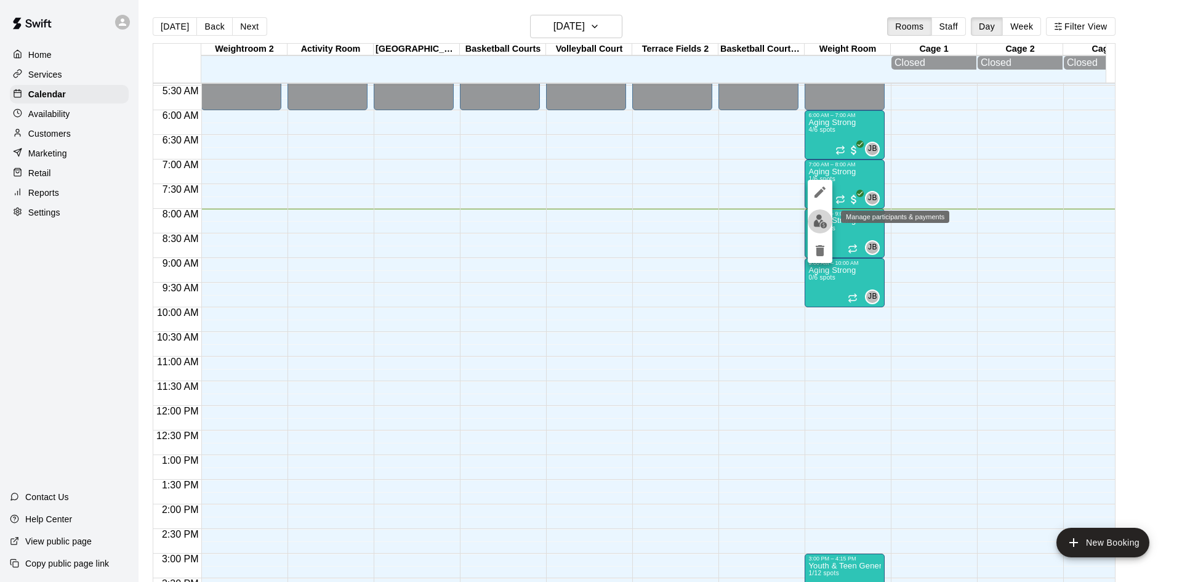
click at [822, 216] on img "edit" at bounding box center [820, 221] width 14 height 14
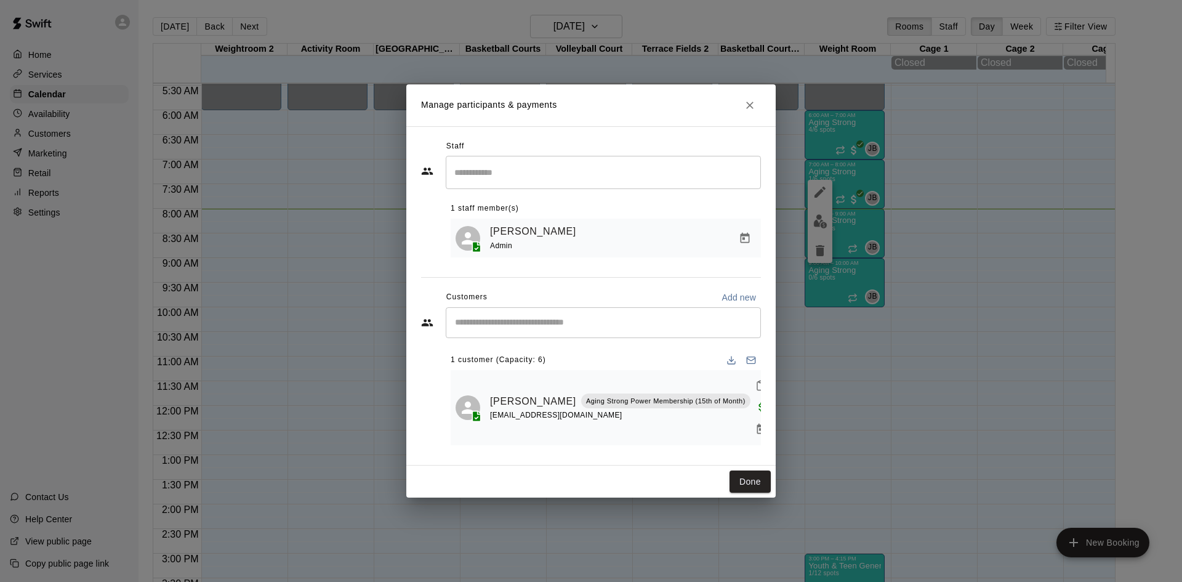
click at [569, 329] on input "Start typing to search customers..." at bounding box center [603, 322] width 304 height 12
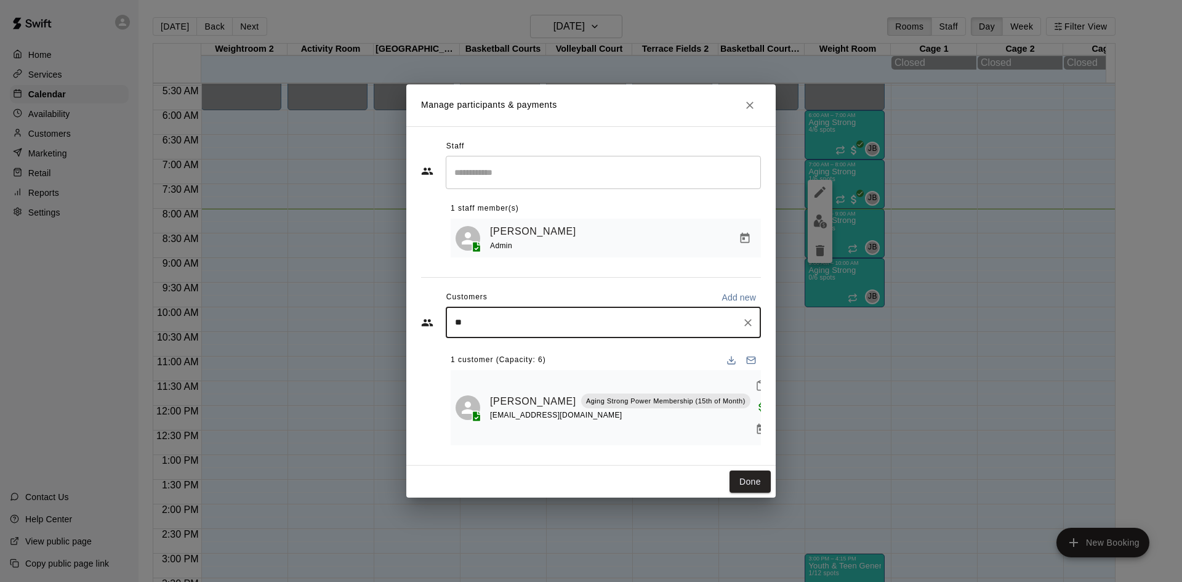
type input "***"
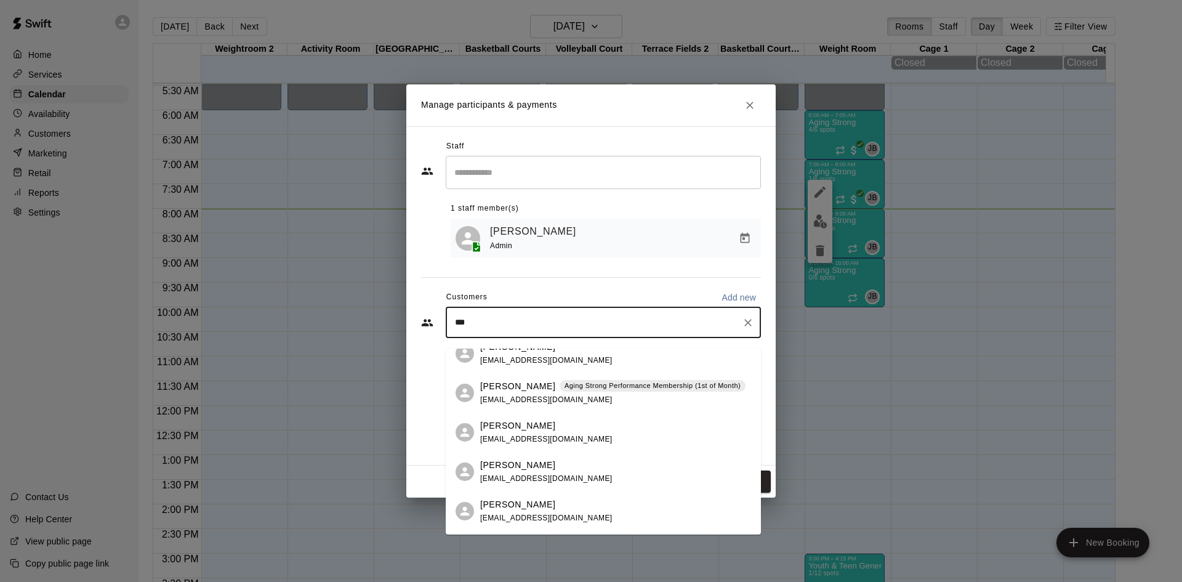
scroll to position [308, 0]
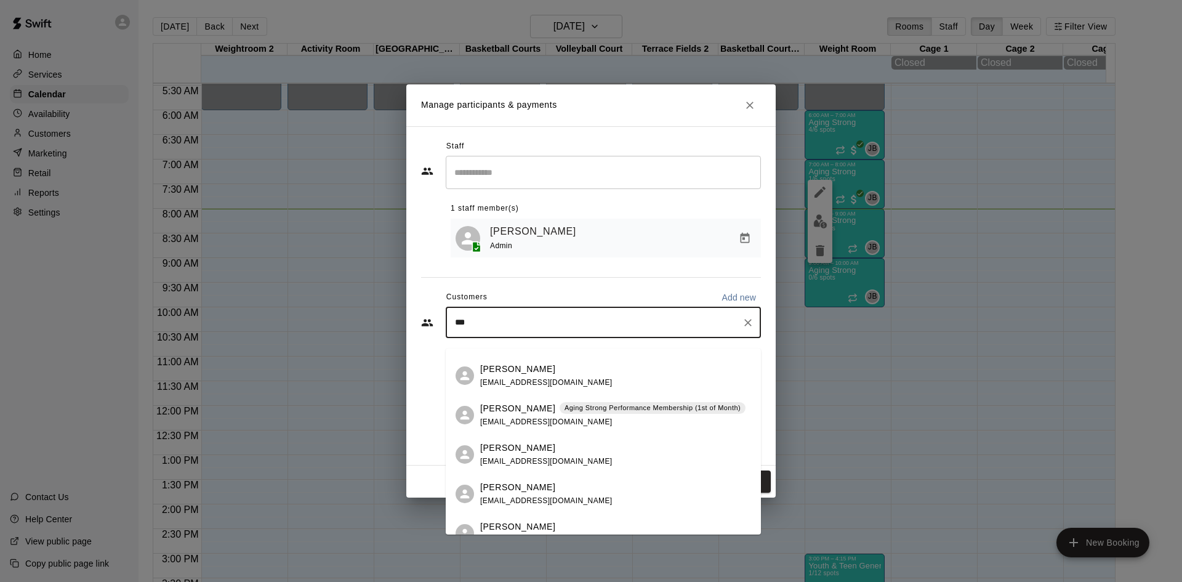
click at [572, 419] on div "Alison Miller Aging Strong Performance Membership (1st of Month) alisonmiller11…" at bounding box center [612, 415] width 265 height 26
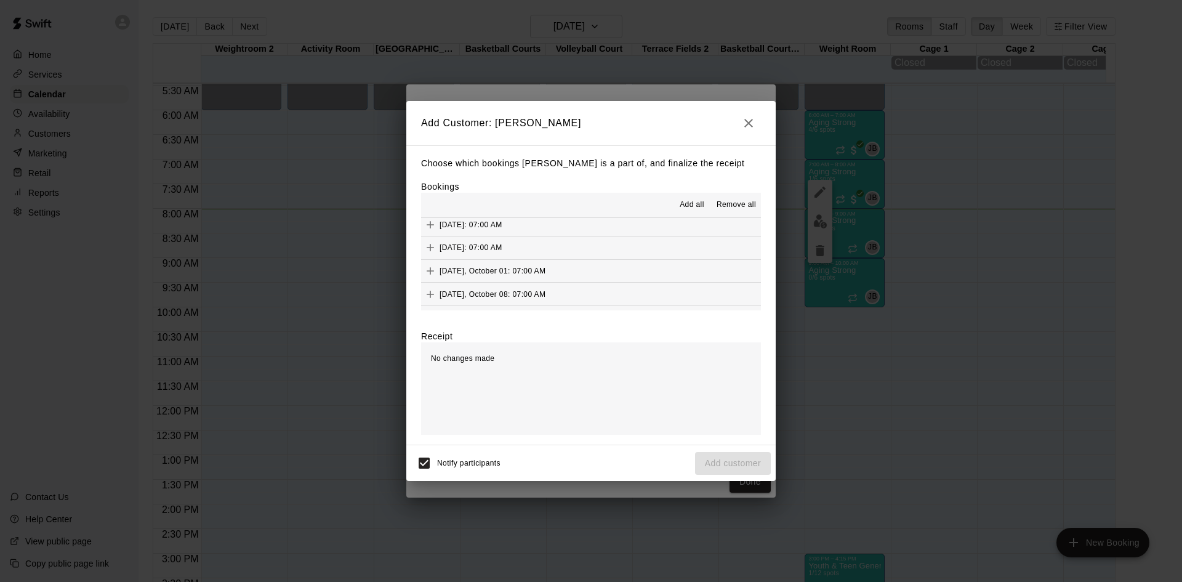
scroll to position [615, 0]
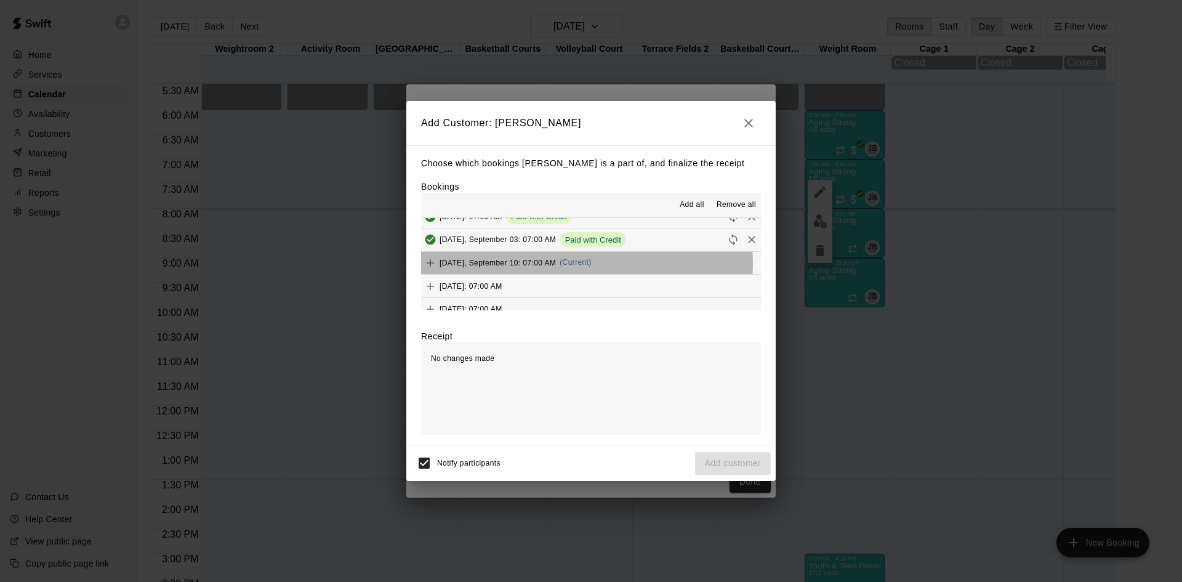
click at [577, 264] on span "(Current)" at bounding box center [575, 262] width 32 height 9
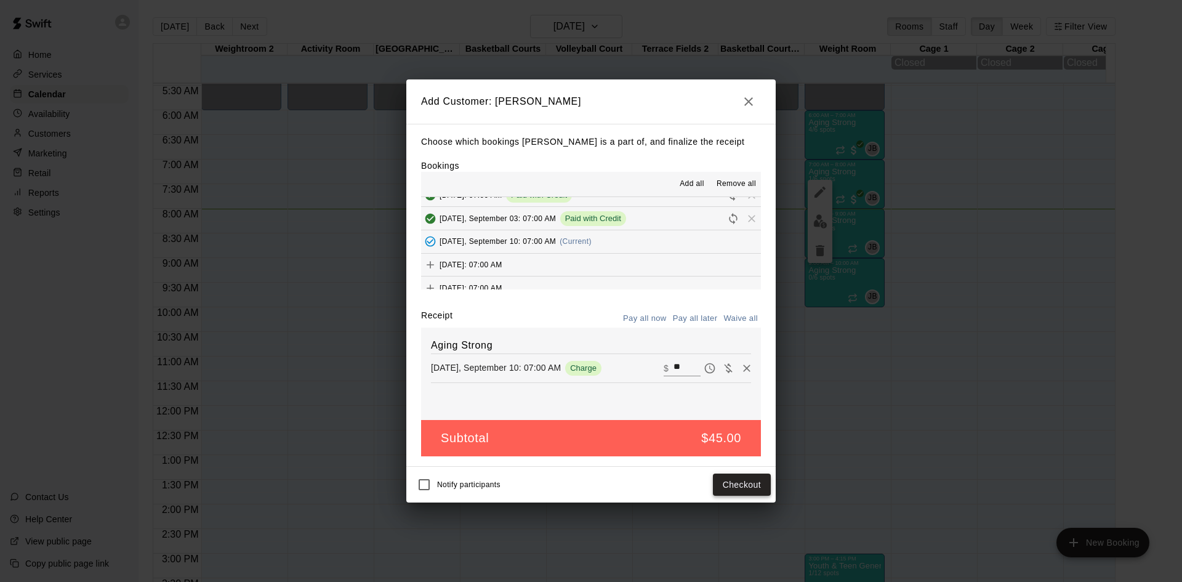
click at [743, 489] on button "Checkout" at bounding box center [742, 484] width 58 height 23
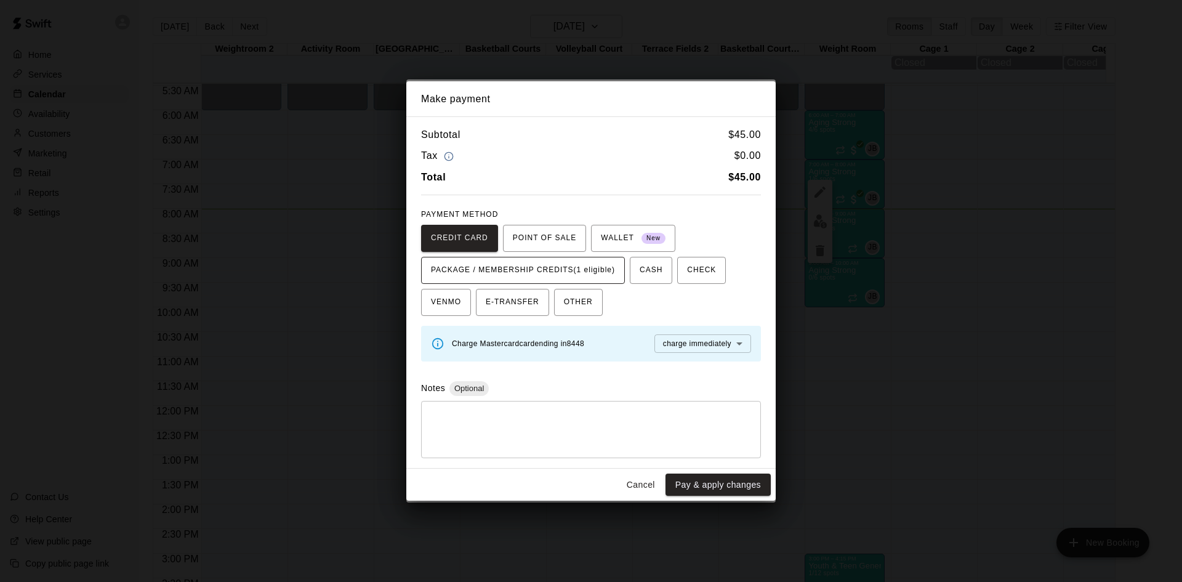
click at [584, 280] on button "PACKAGE / MEMBERSHIP CREDITS (1 eligible)" at bounding box center [523, 270] width 204 height 27
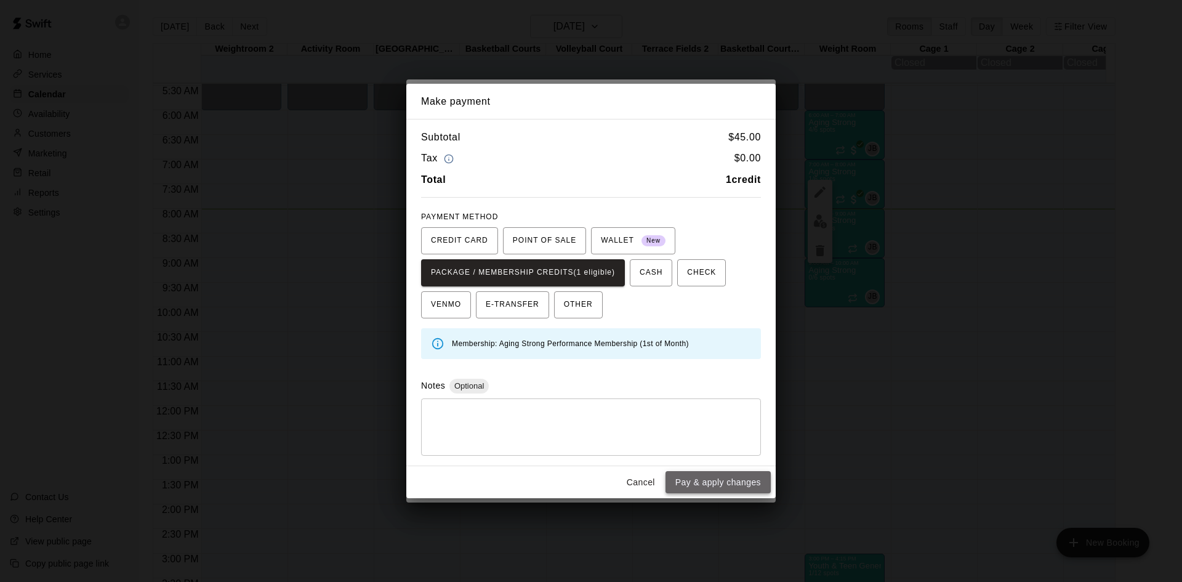
click at [698, 489] on button "Pay & apply changes" at bounding box center [717, 482] width 105 height 23
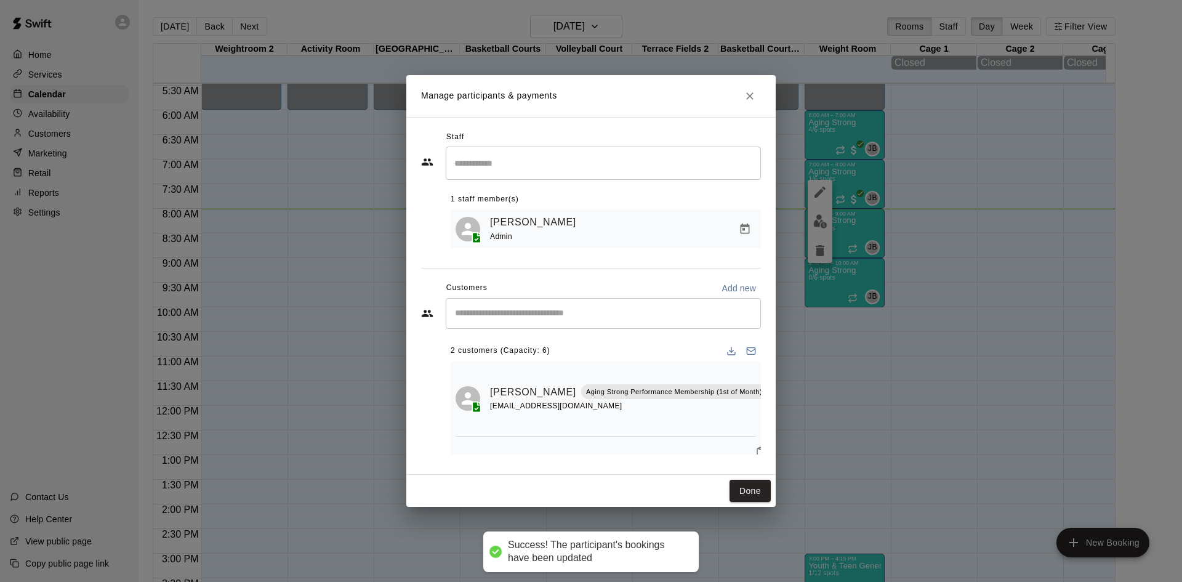
click at [571, 311] on input "Start typing to search customers..." at bounding box center [603, 313] width 304 height 12
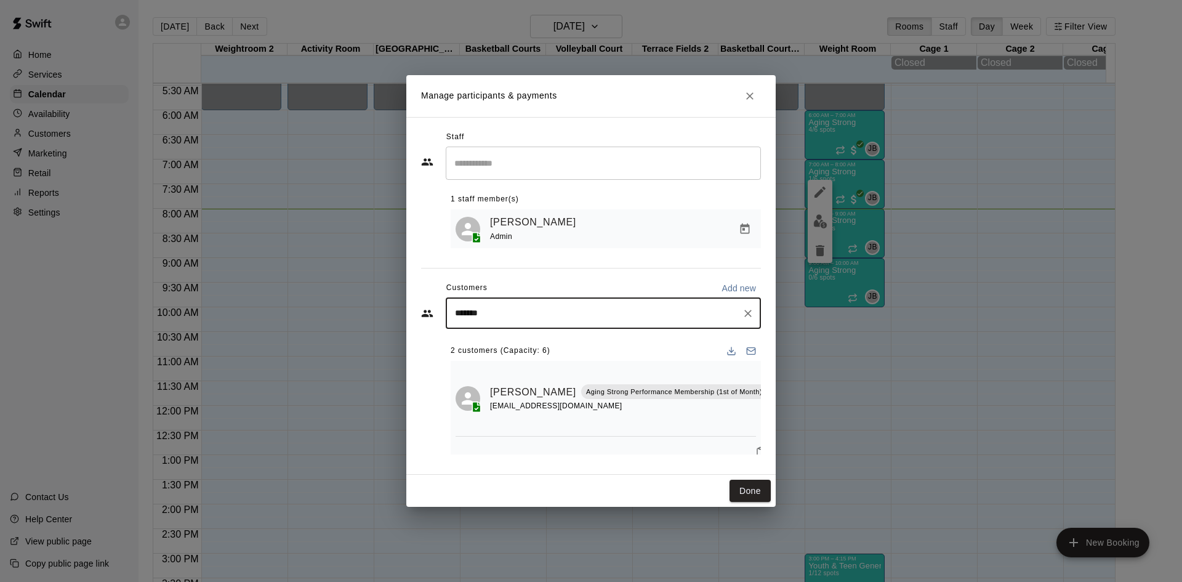
type input "******"
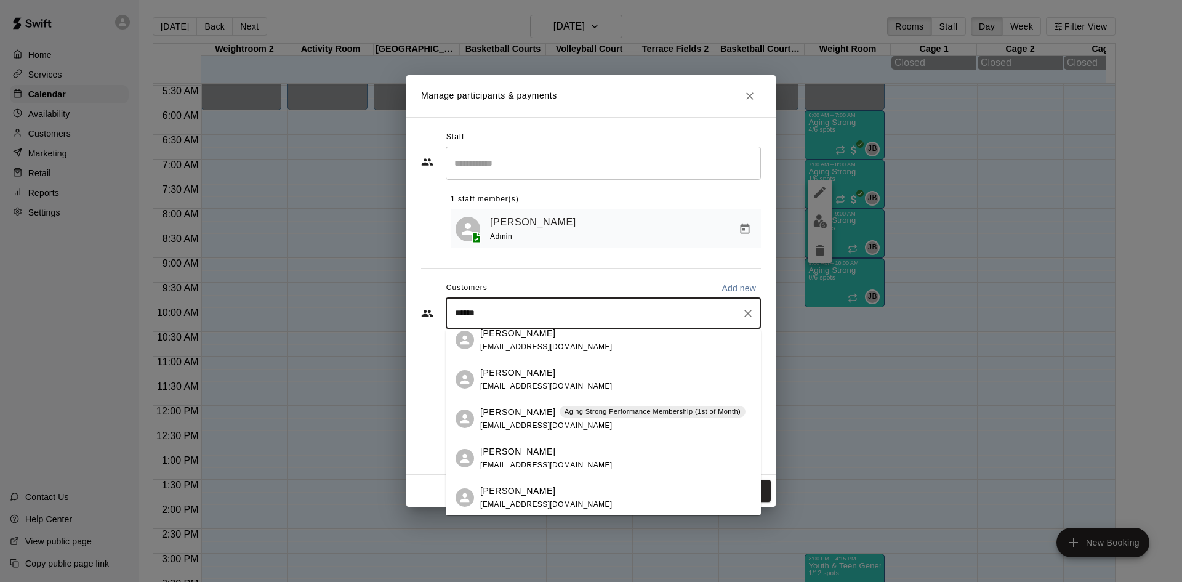
scroll to position [246, 0]
click at [587, 419] on div "Kathleen Witter Aging Strong Performance Membership (1st of Month) kjwitter@hot…" at bounding box center [612, 418] width 265 height 26
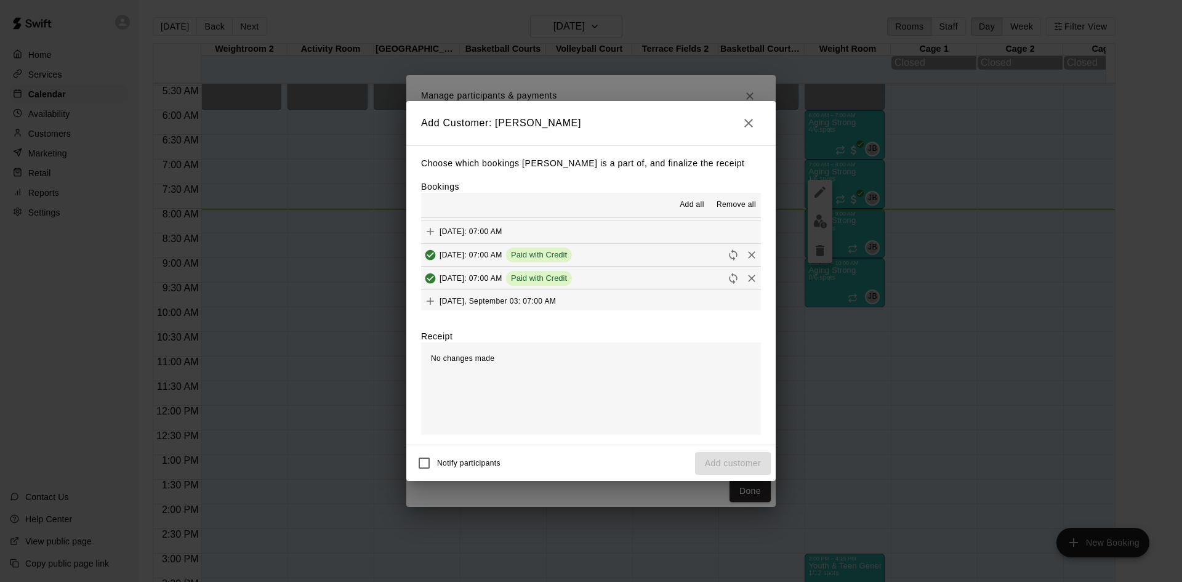
scroll to position [615, 0]
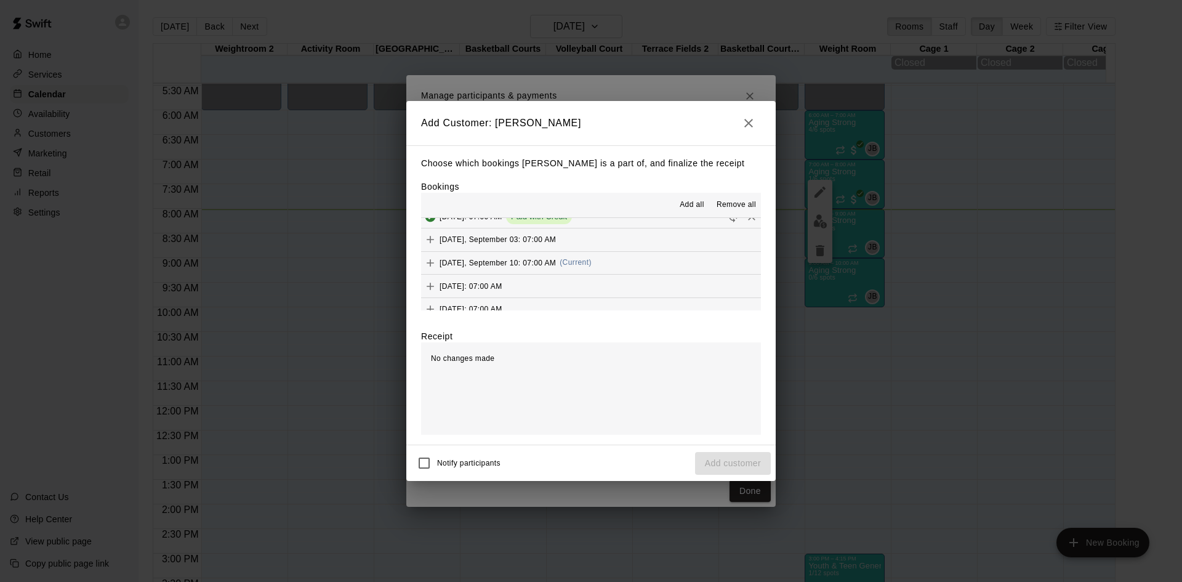
click at [583, 260] on span "(Current)" at bounding box center [575, 262] width 32 height 9
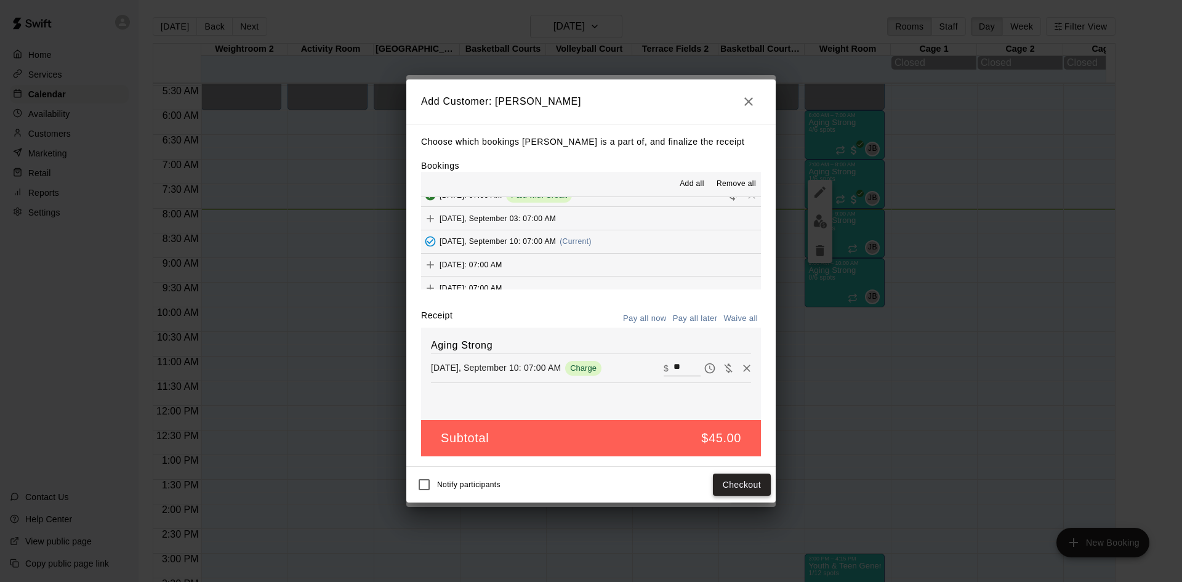
click at [734, 496] on button "Checkout" at bounding box center [742, 484] width 58 height 23
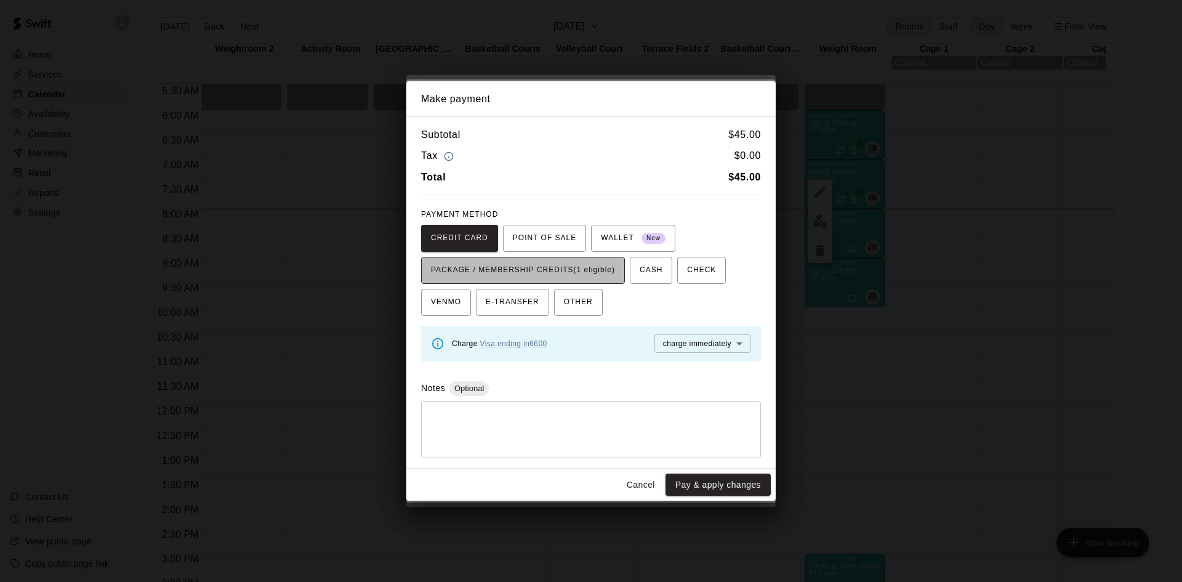
click at [599, 276] on span "PACKAGE / MEMBERSHIP CREDITS (1 eligible)" at bounding box center [523, 270] width 184 height 20
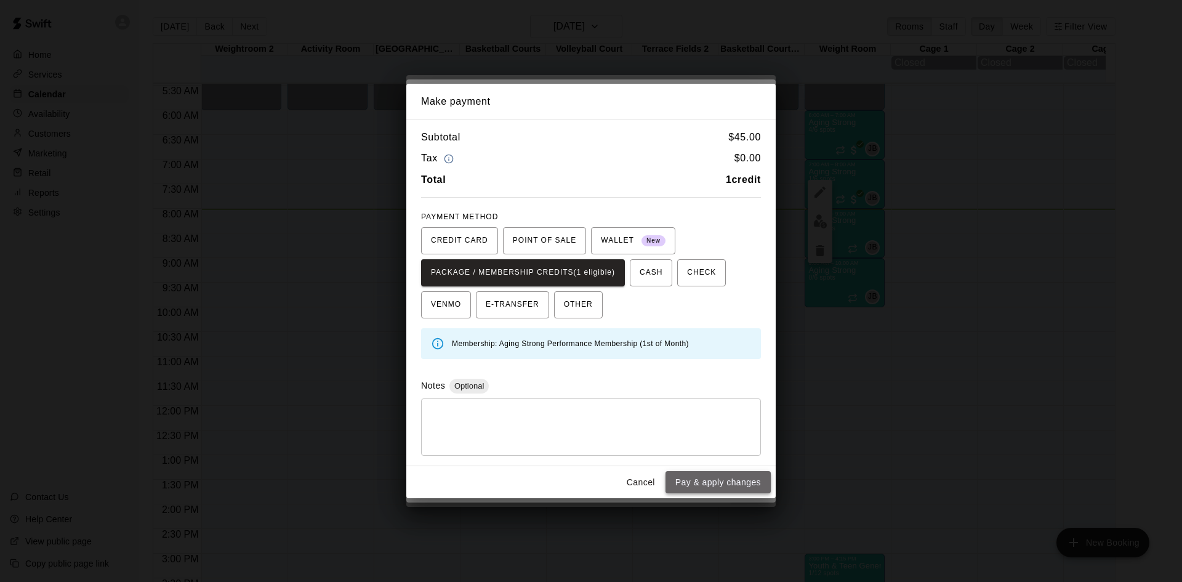
click at [702, 481] on button "Pay & apply changes" at bounding box center [717, 482] width 105 height 23
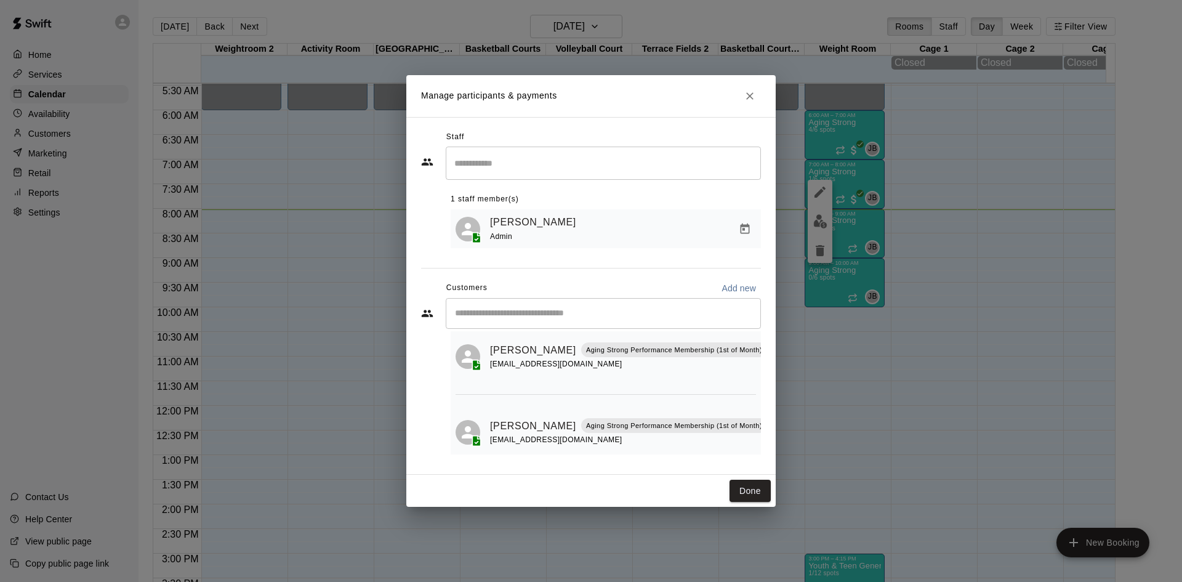
scroll to position [0, 0]
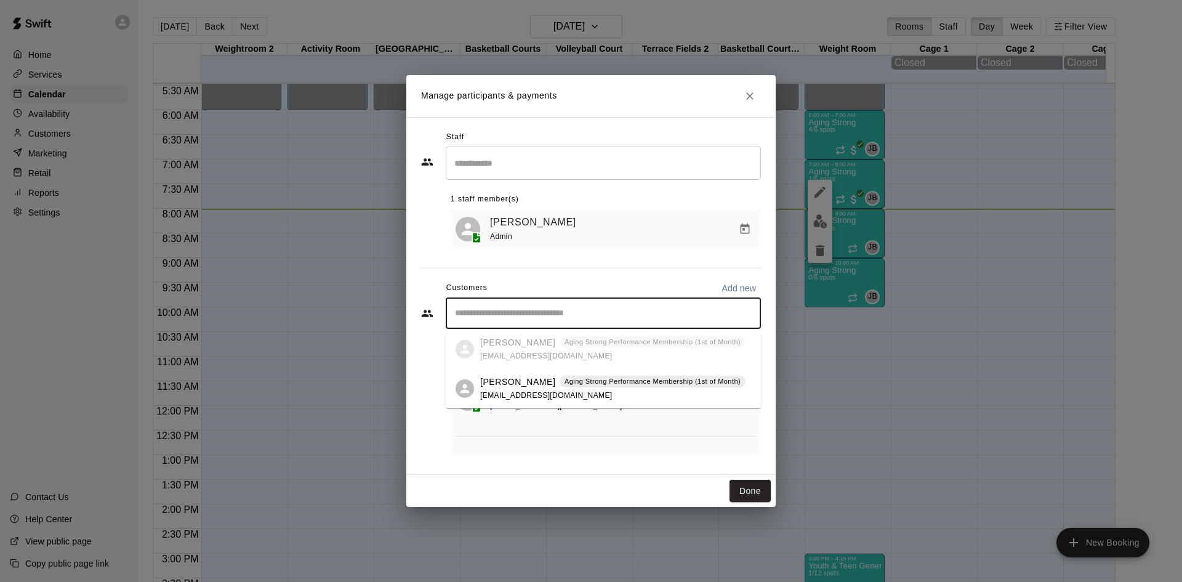
click at [604, 312] on input "Start typing to search customers..." at bounding box center [603, 313] width 304 height 12
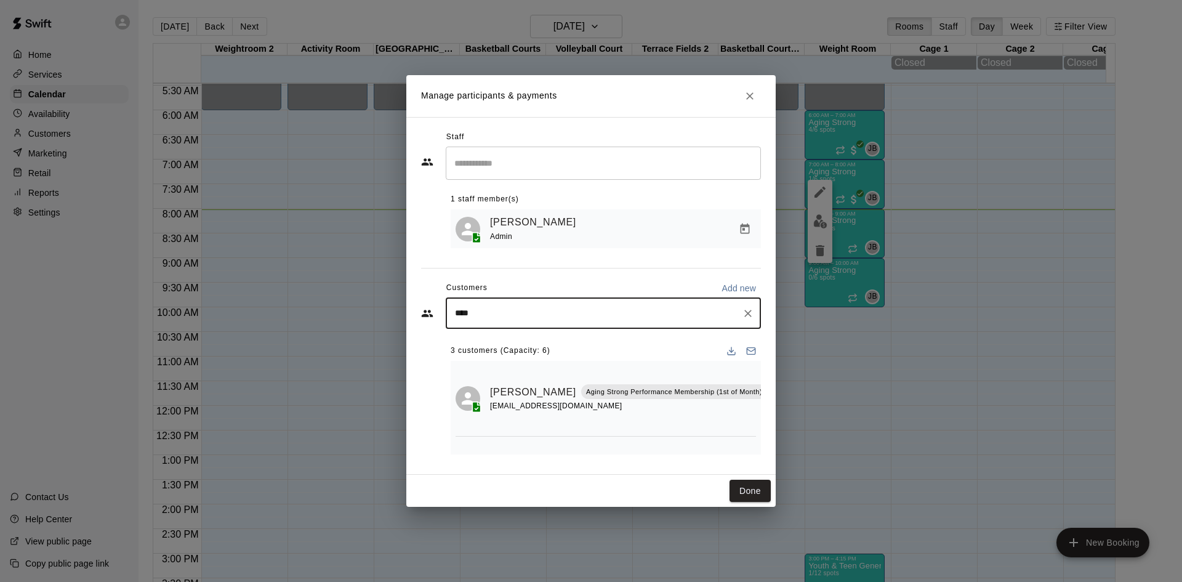
type input "*****"
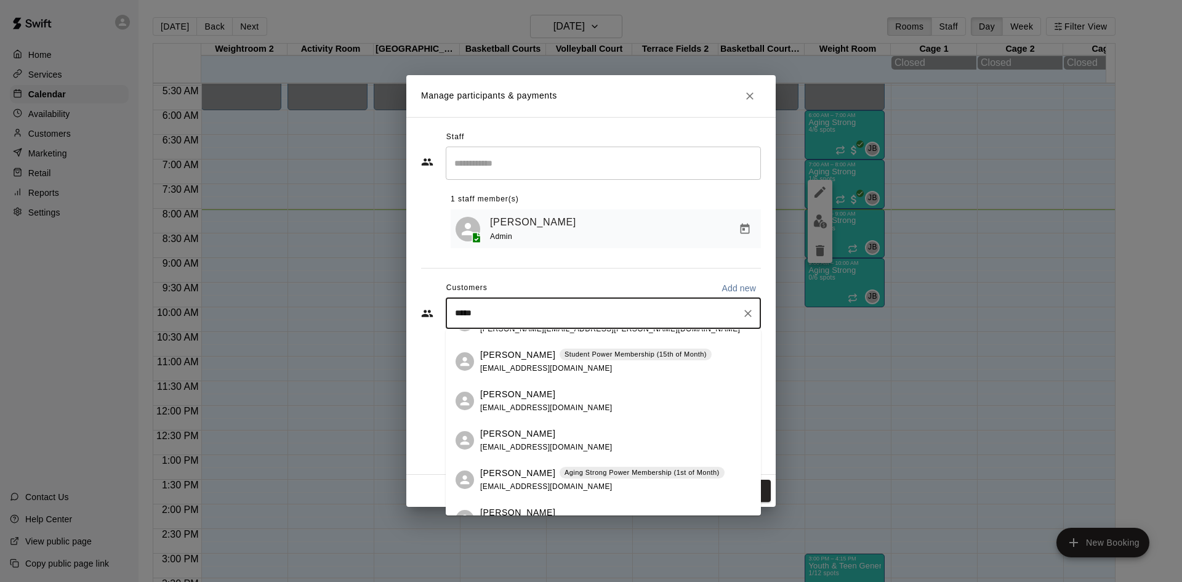
scroll to position [208, 0]
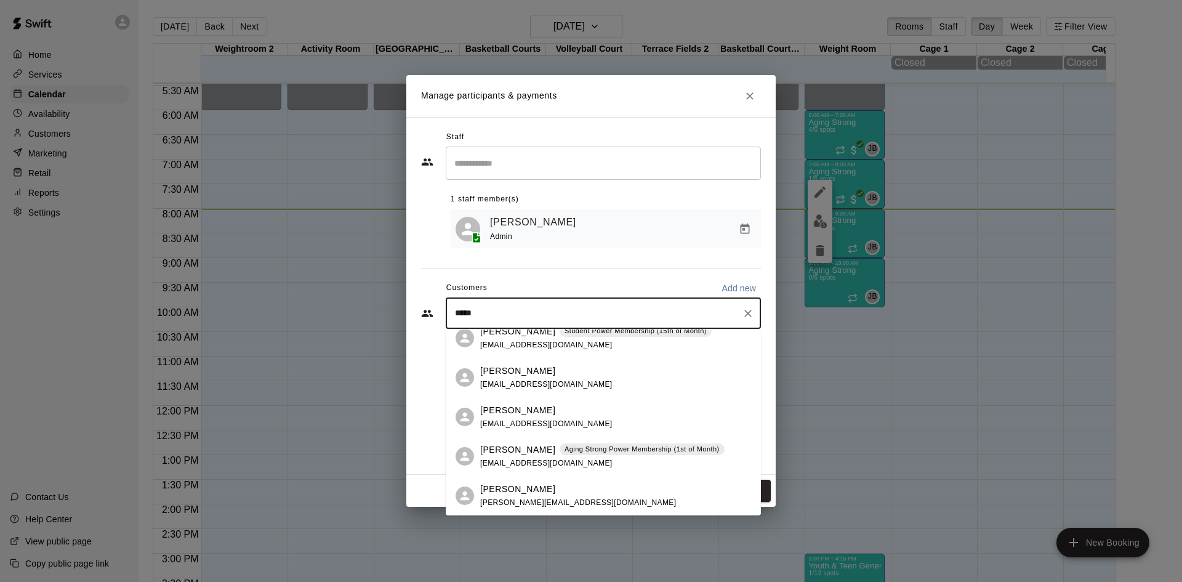
click at [590, 448] on p "Aging Strong Power Membership (1st of Month)" at bounding box center [641, 449] width 155 height 10
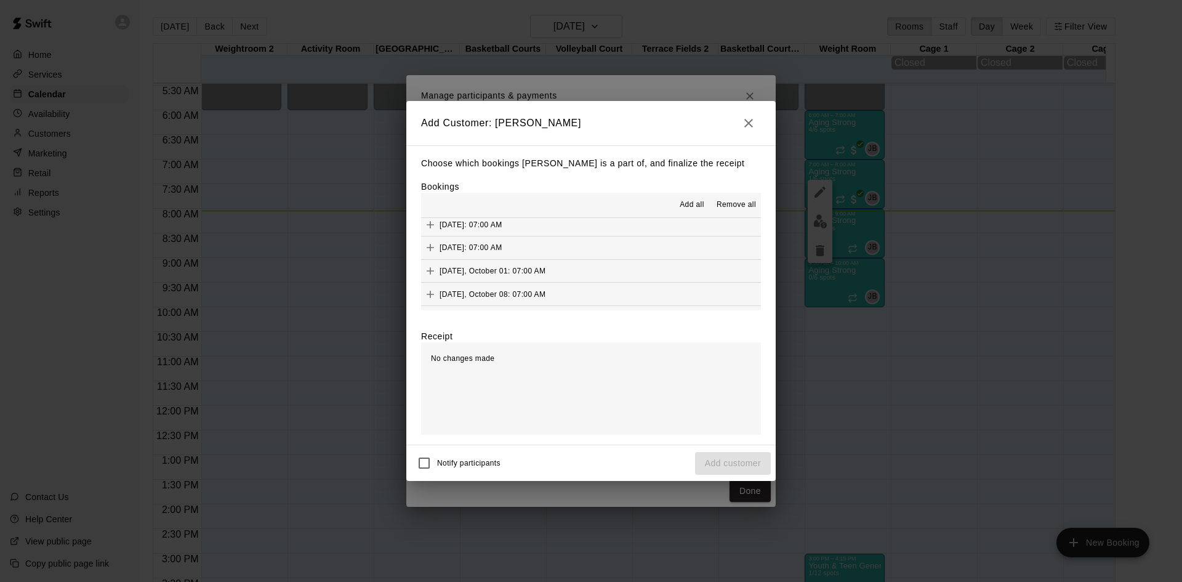
scroll to position [615, 0]
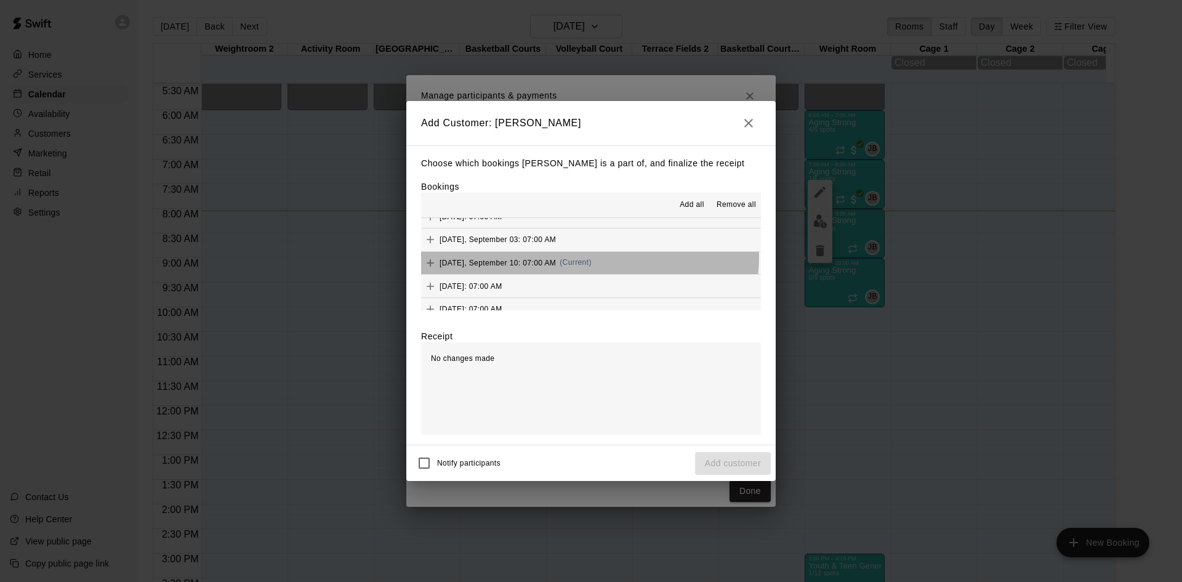
click at [589, 258] on div "Wednesday, September 10: 07:00 AM (Current)" at bounding box center [506, 263] width 170 height 18
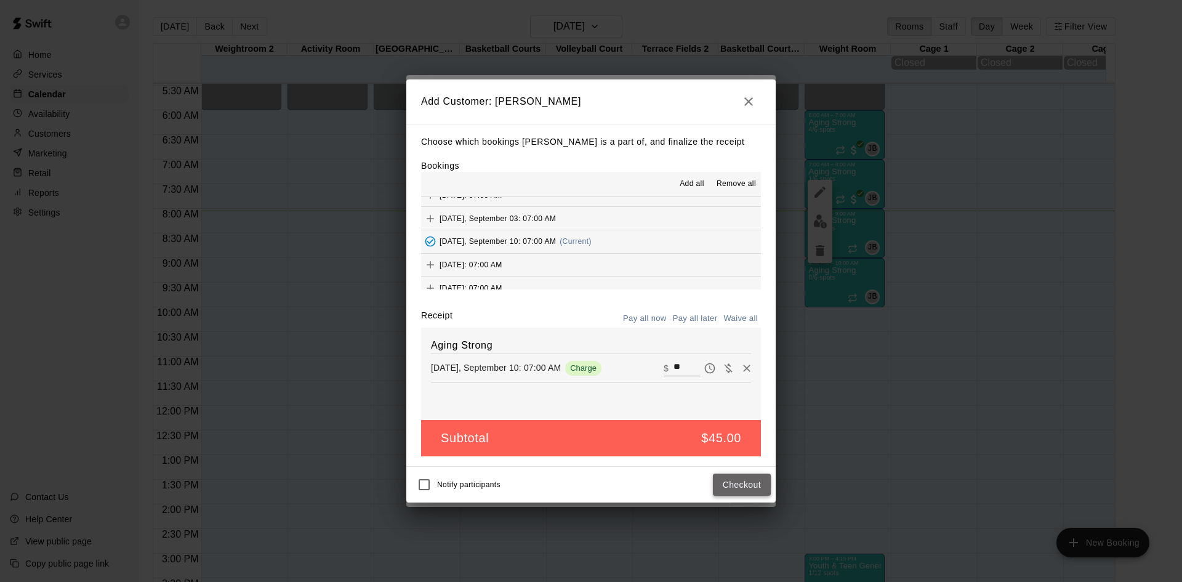
click at [730, 483] on button "Checkout" at bounding box center [742, 484] width 58 height 23
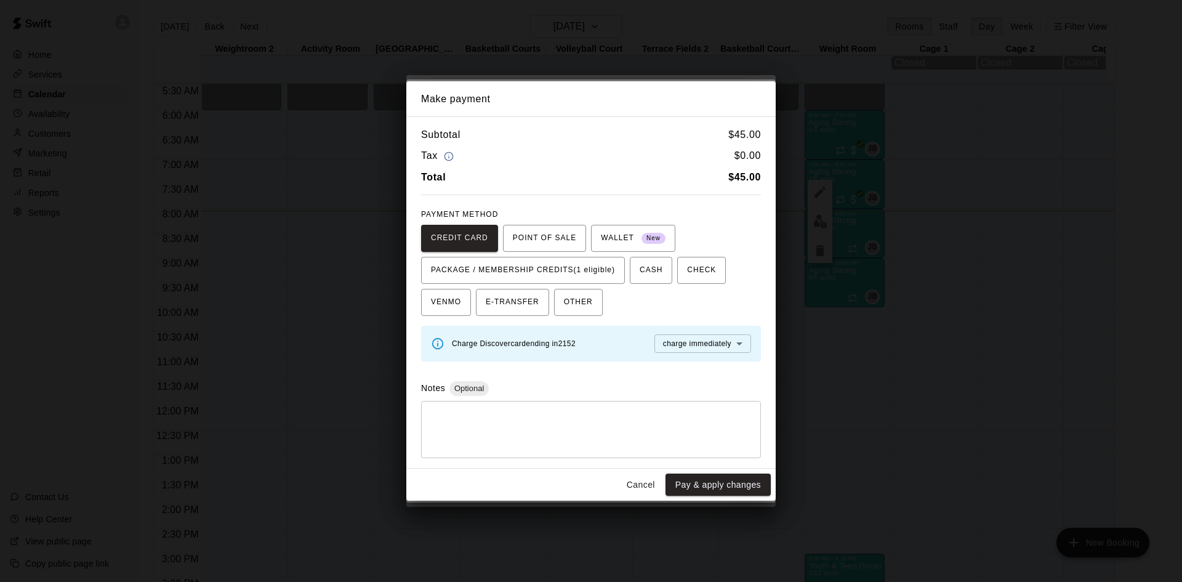
drag, startPoint x: 605, startPoint y: 271, endPoint x: 653, endPoint y: 322, distance: 69.7
click at [606, 271] on span "PACKAGE / MEMBERSHIP CREDITS (1 eligible)" at bounding box center [523, 270] width 184 height 20
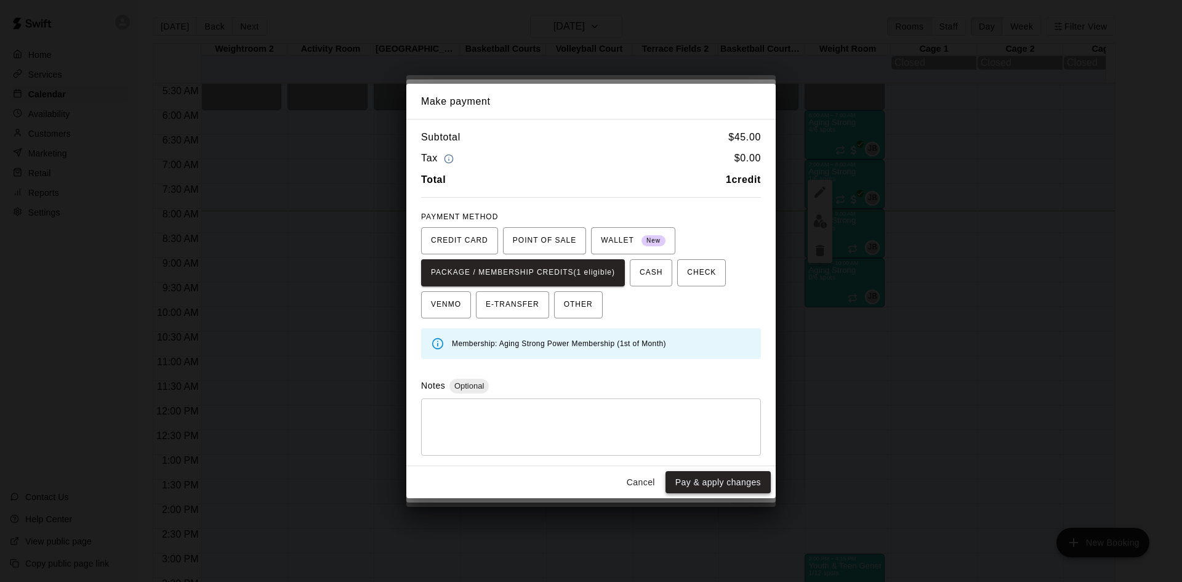
click at [712, 479] on button "Pay & apply changes" at bounding box center [717, 482] width 105 height 23
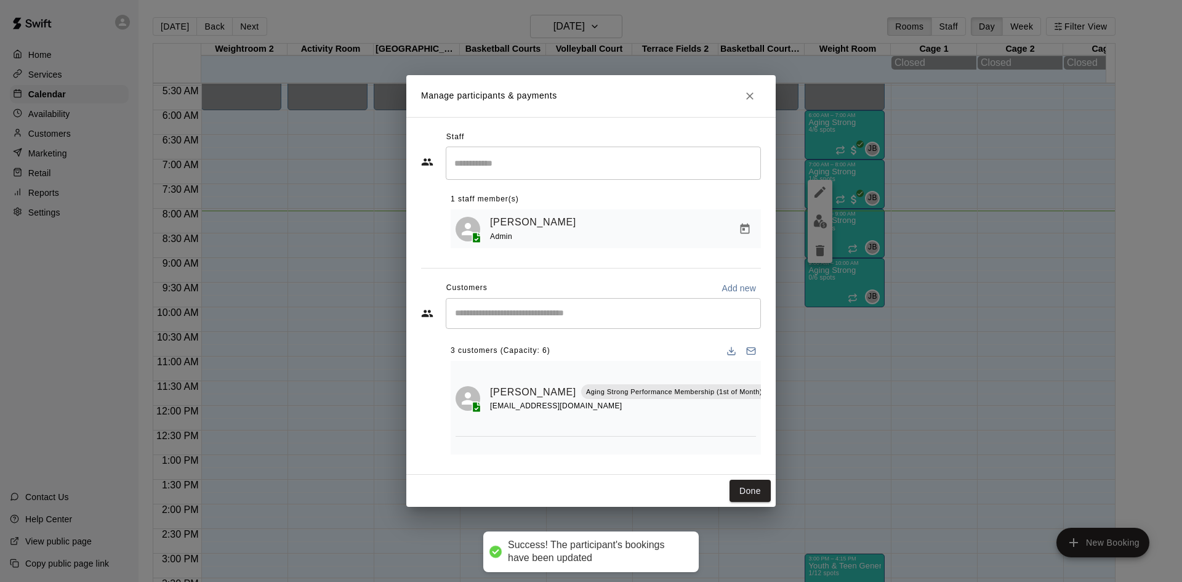
scroll to position [0, 0]
click at [604, 315] on input "Start typing to search customers..." at bounding box center [603, 313] width 304 height 12
type input "*****"
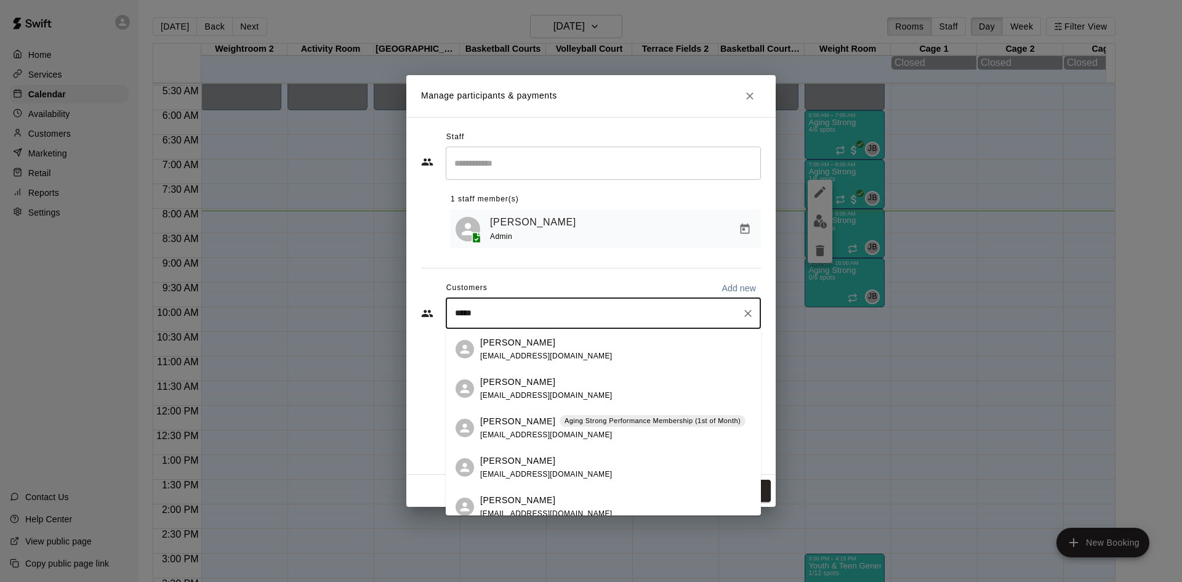
click at [629, 433] on div "Emily Gregg Aging Strong Performance Membership (1st of Month) emilydgregg@gmai…" at bounding box center [612, 428] width 265 height 26
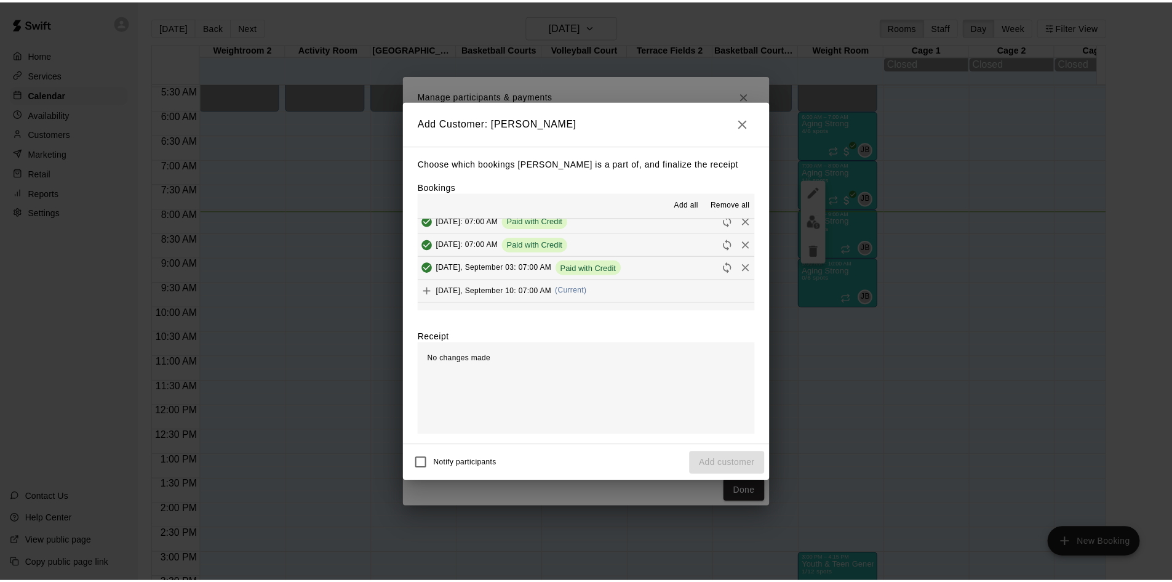
scroll to position [615, 0]
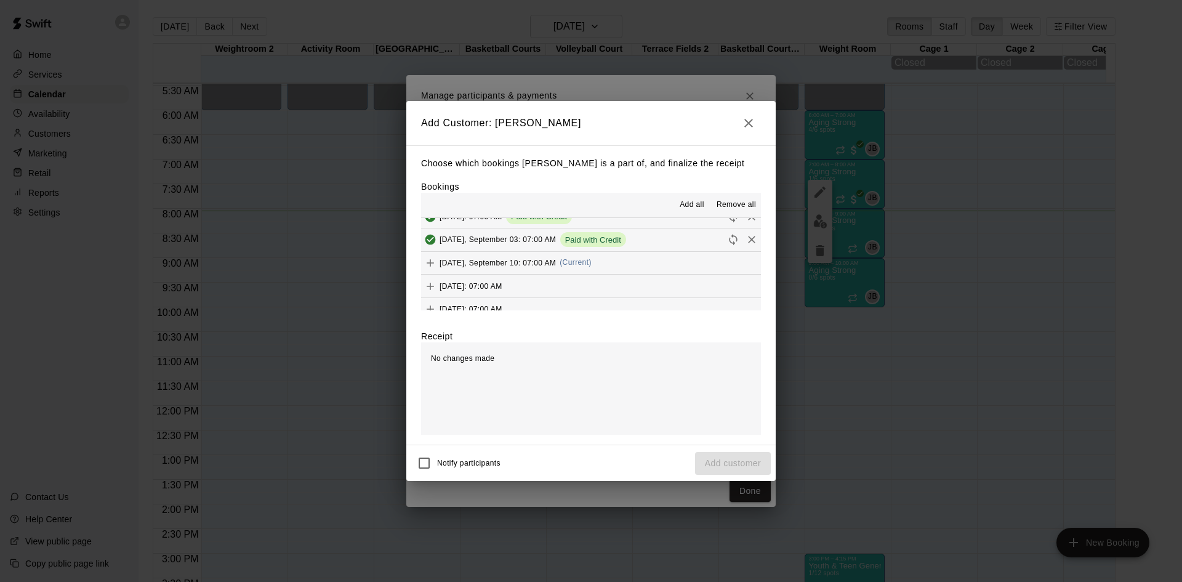
click at [590, 263] on span "(Current)" at bounding box center [575, 262] width 32 height 9
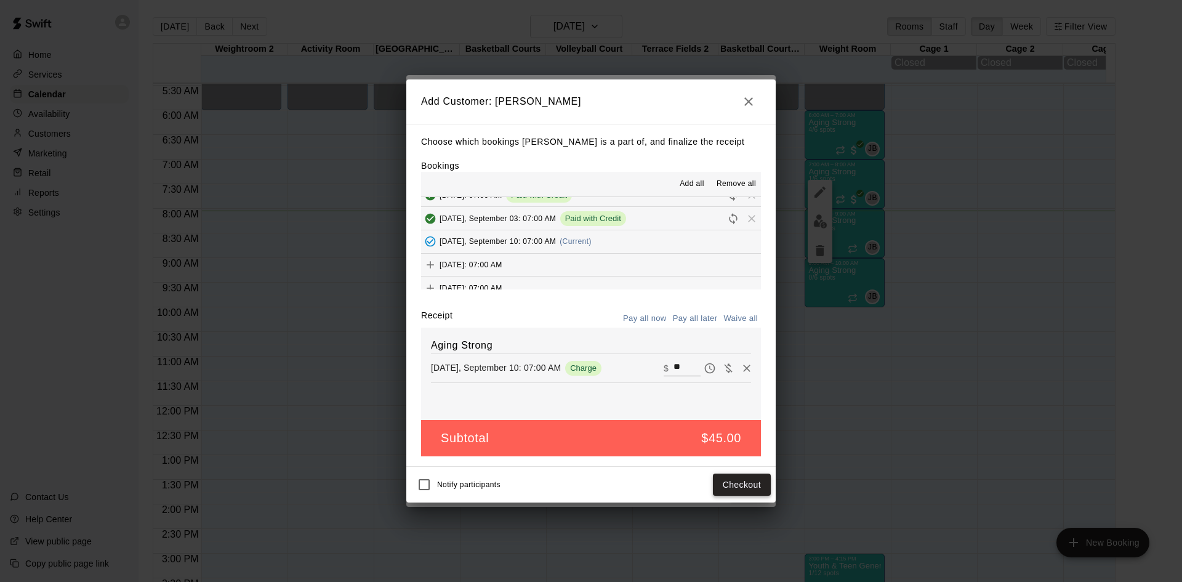
click at [756, 486] on button "Checkout" at bounding box center [742, 484] width 58 height 23
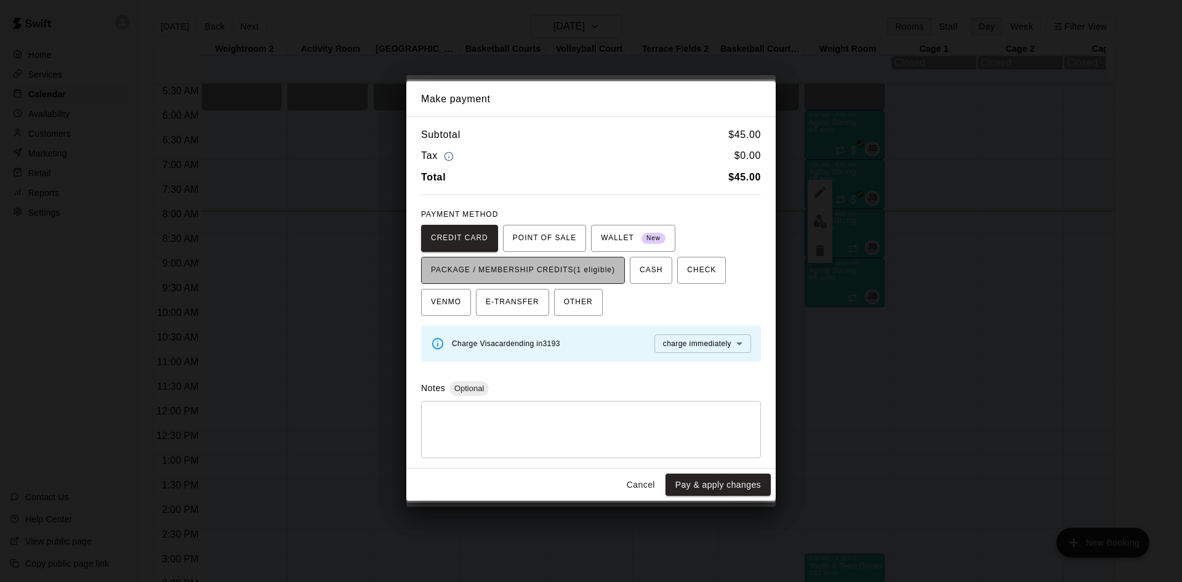
click at [603, 278] on span "PACKAGE / MEMBERSHIP CREDITS (1 eligible)" at bounding box center [523, 270] width 184 height 20
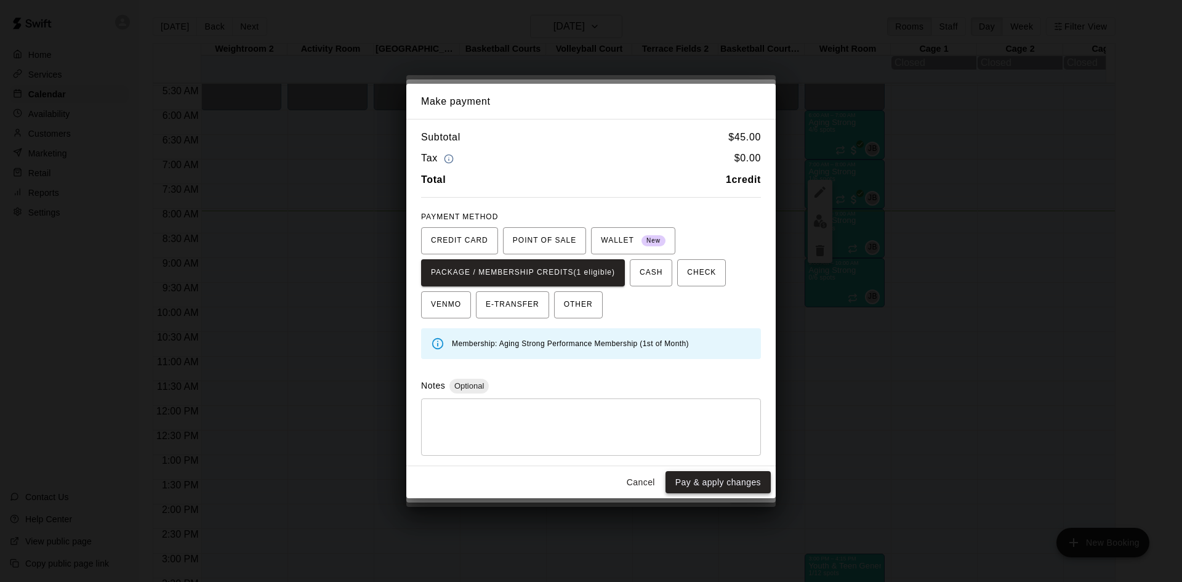
click at [704, 489] on button "Pay & apply changes" at bounding box center [717, 482] width 105 height 23
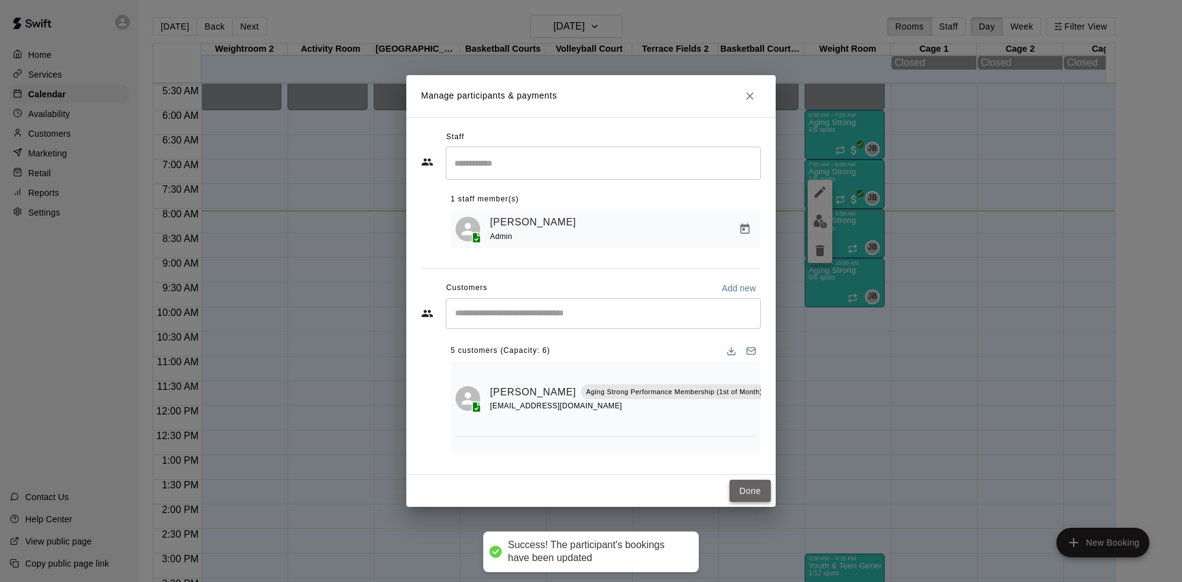
click at [736, 495] on button "Done" at bounding box center [749, 490] width 41 height 23
